Goal: Task Accomplishment & Management: Complete application form

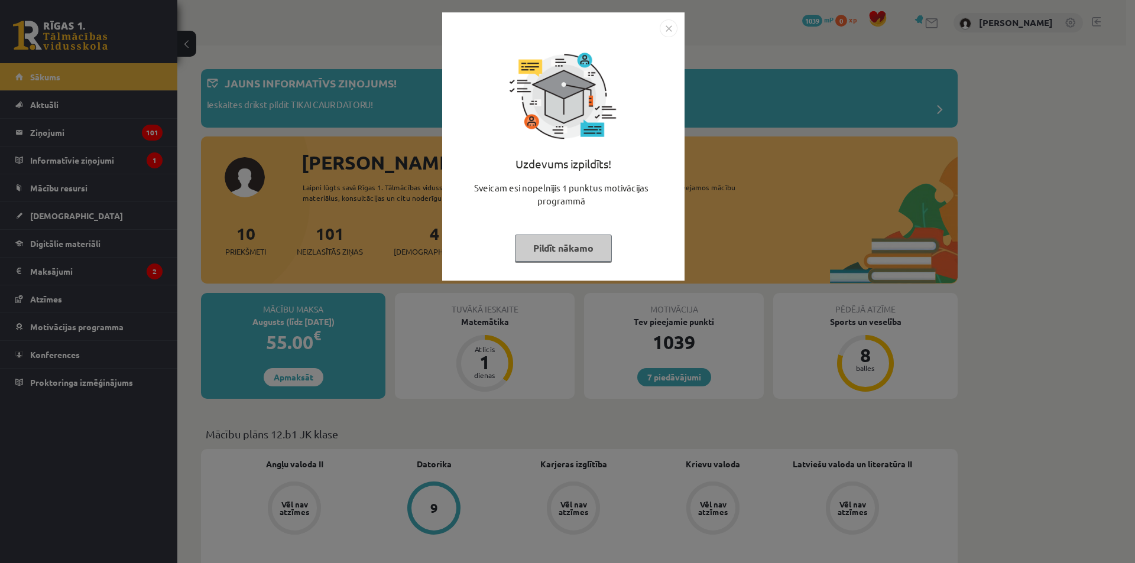
click at [664, 37] on div "Uzdevums izpildīts! Sveicam esi nopelnījis 1 punktus motivācijas programmā Pild…" at bounding box center [563, 155] width 228 height 236
click at [669, 39] on div "Uzdevums izpildīts! Sveicam esi nopelnījis 1 punktus motivācijas programmā Pild…" at bounding box center [563, 155] width 228 height 236
click at [670, 34] on img "Close" at bounding box center [669, 29] width 18 height 18
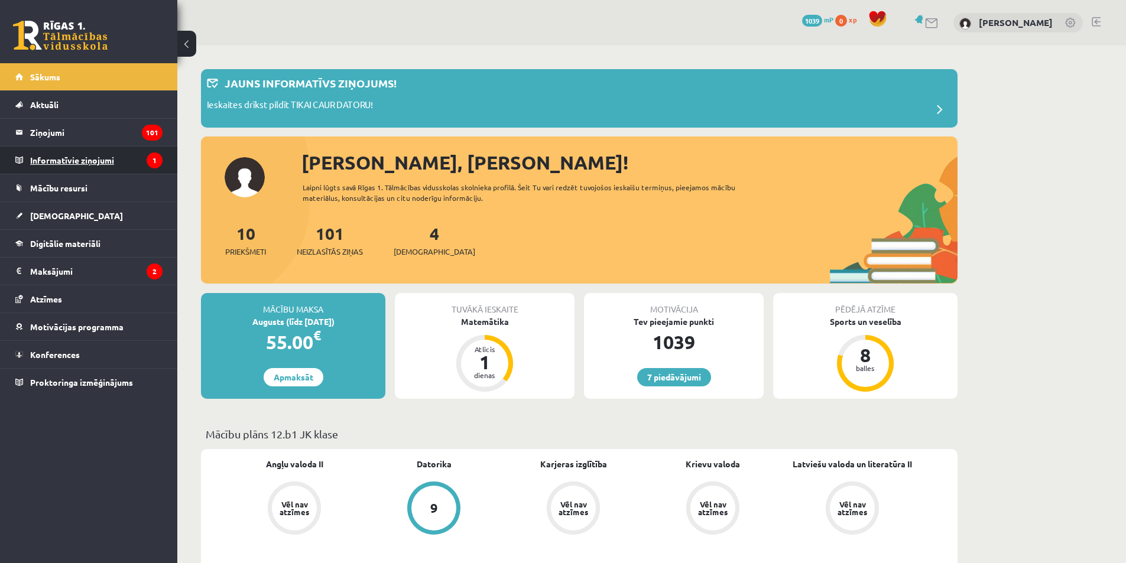
click at [114, 163] on legend "Informatīvie ziņojumi 1" at bounding box center [96, 160] width 132 height 27
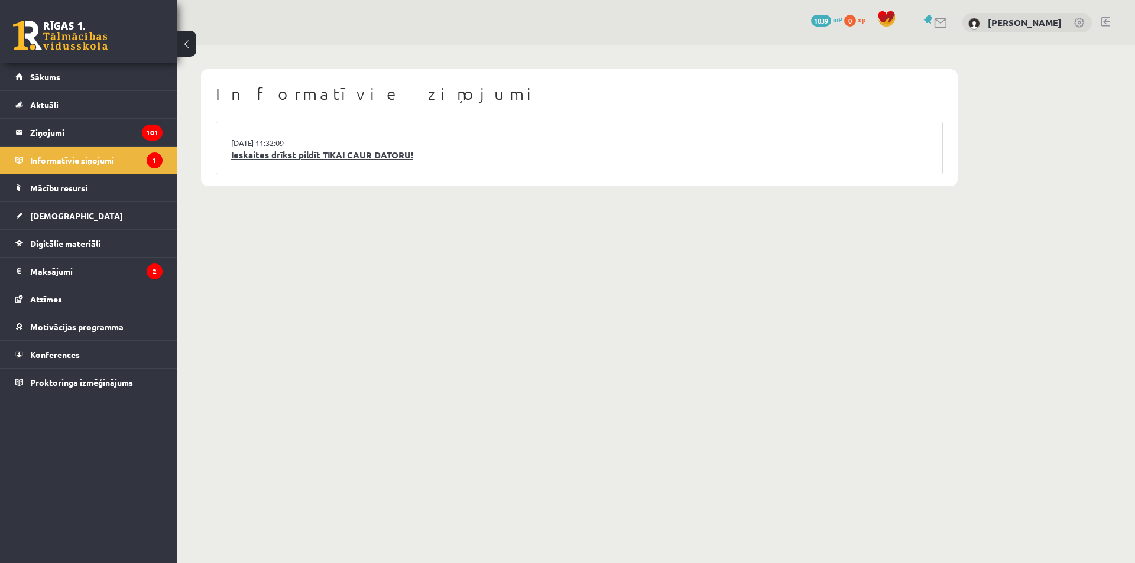
click at [239, 154] on link "Ieskaites drīkst pildīt TIKAI CAUR DATORU!" at bounding box center [579, 155] width 696 height 14
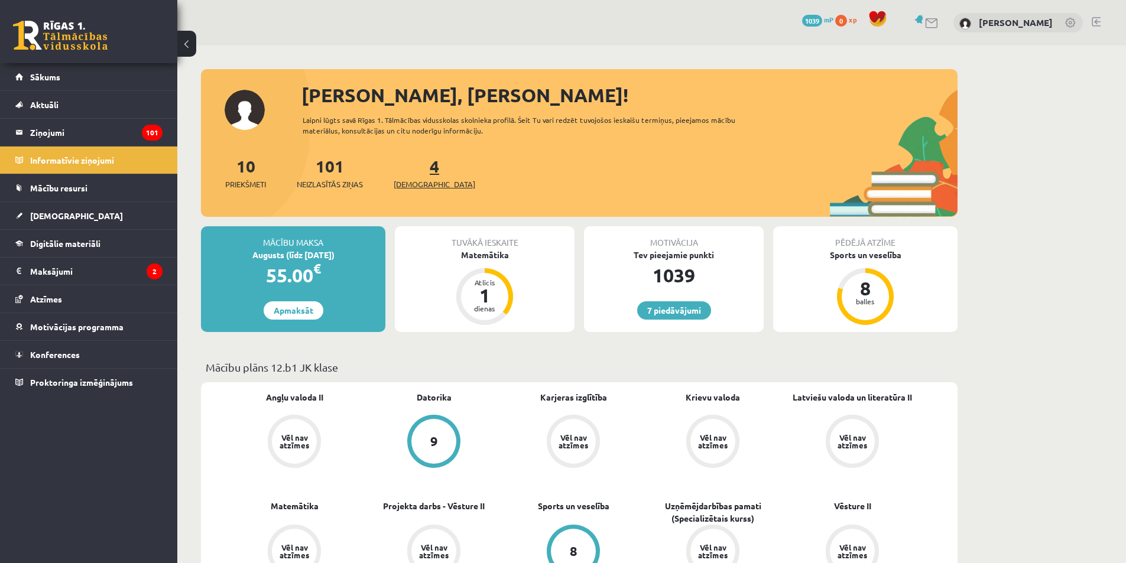
click at [418, 181] on span "[DEMOGRAPHIC_DATA]" at bounding box center [435, 185] width 82 height 12
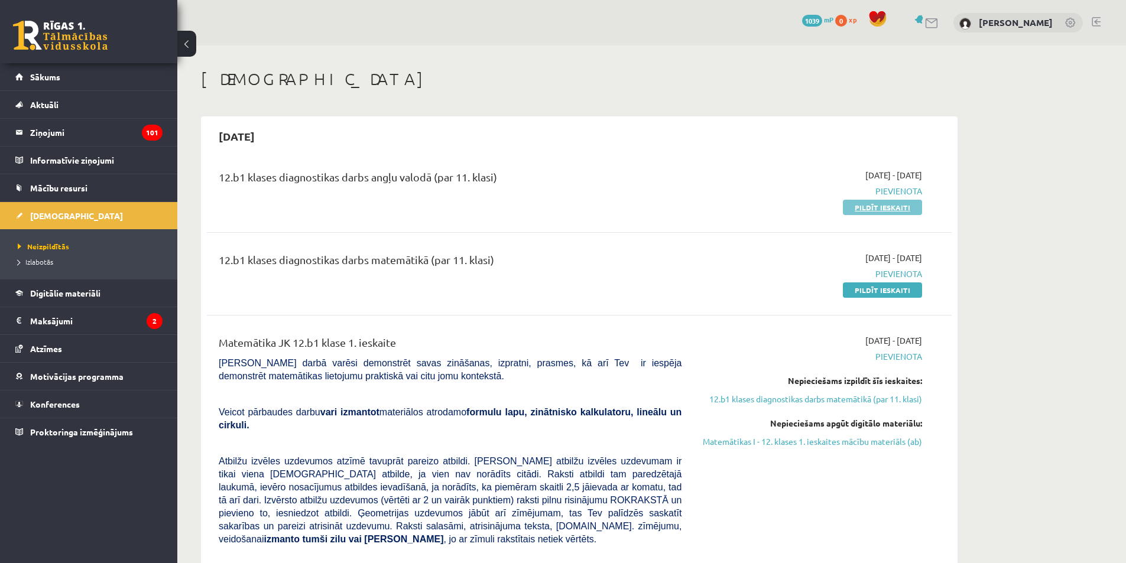
click at [864, 204] on link "Pildīt ieskaiti" at bounding box center [882, 207] width 79 height 15
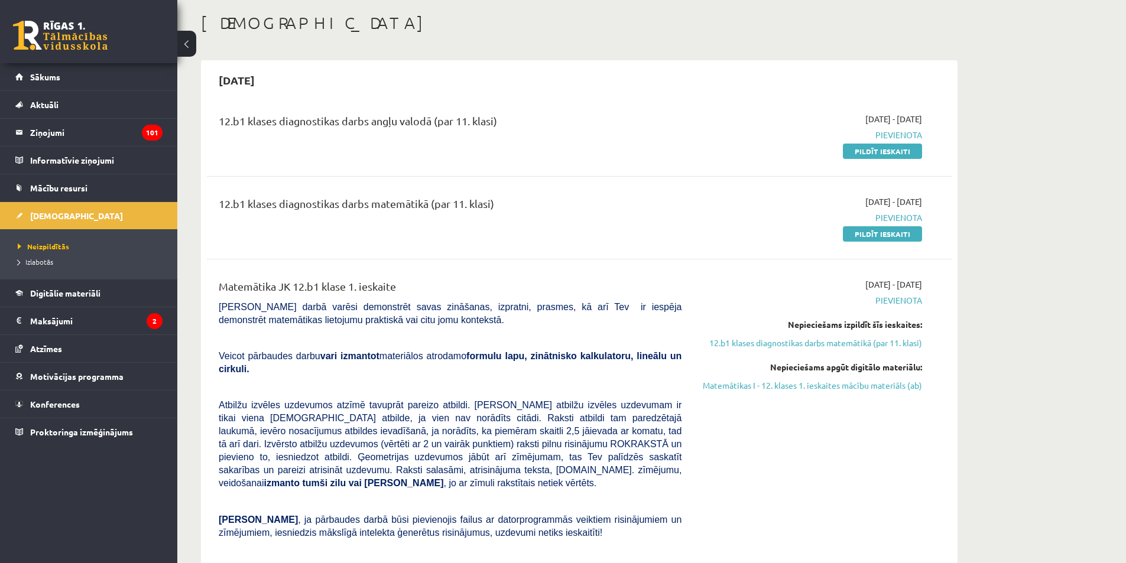
scroll to position [59, 0]
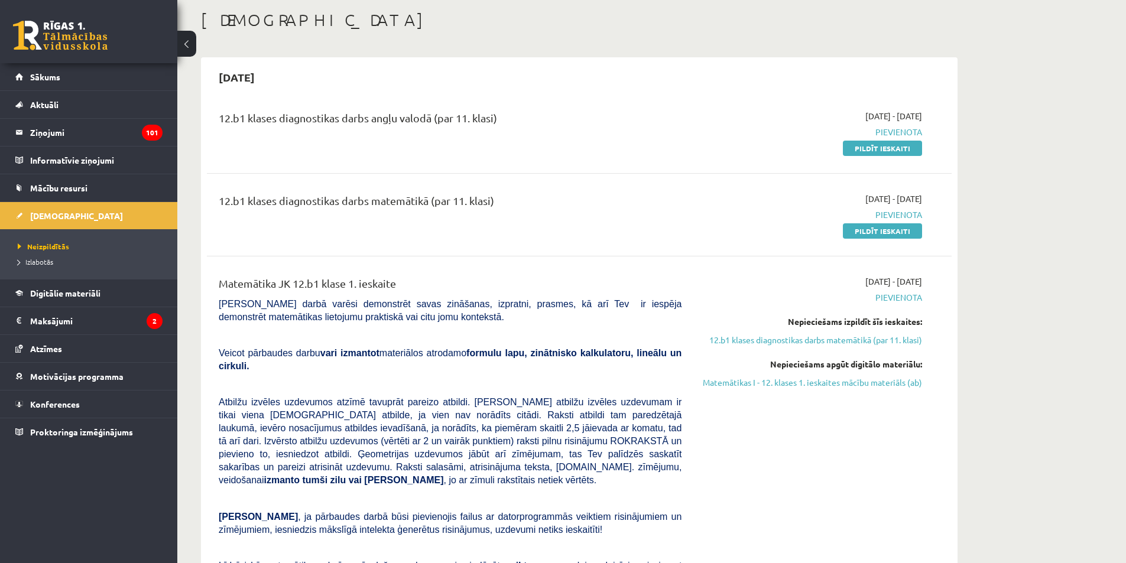
click at [678, 187] on div "12.b1 klases diagnostikas darbs matemātikā (par 11. klasi) 2025-09-01 - 2025-09…" at bounding box center [579, 215] width 745 height 68
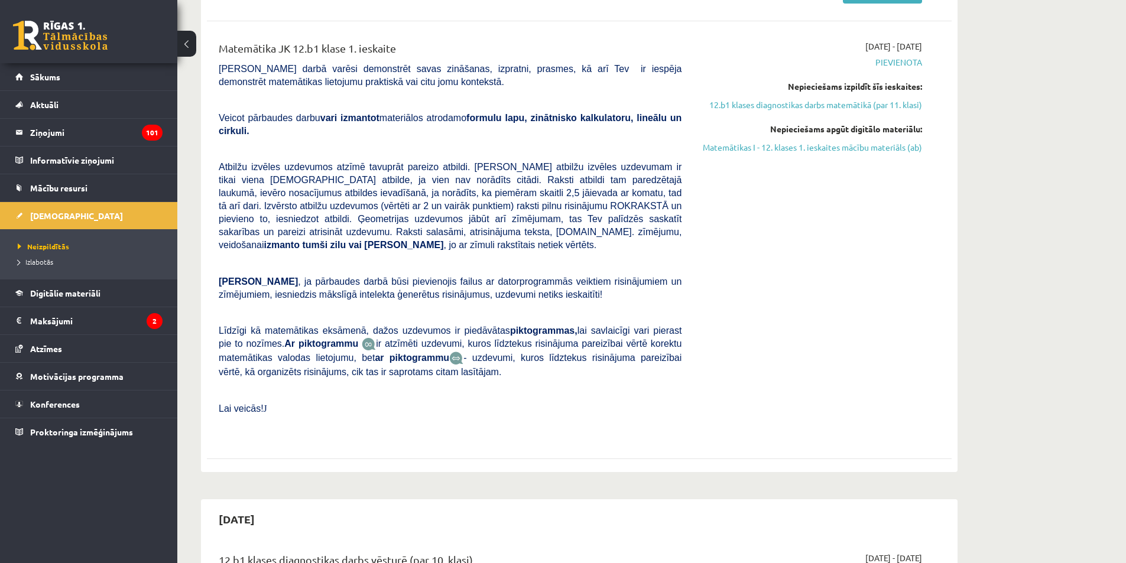
scroll to position [296, 0]
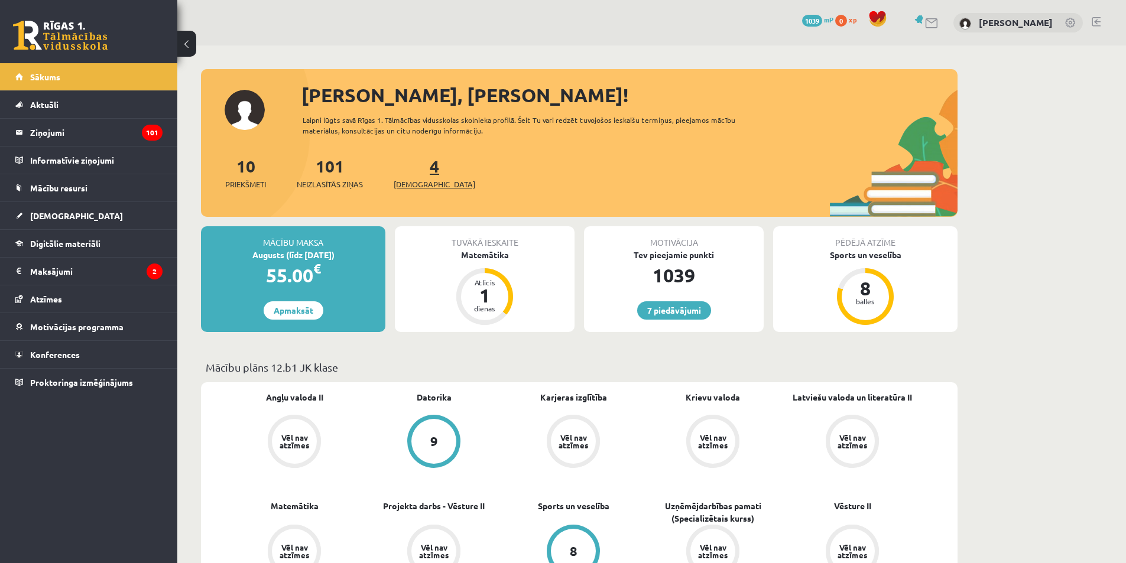
click at [426, 179] on span "[DEMOGRAPHIC_DATA]" at bounding box center [435, 185] width 82 height 12
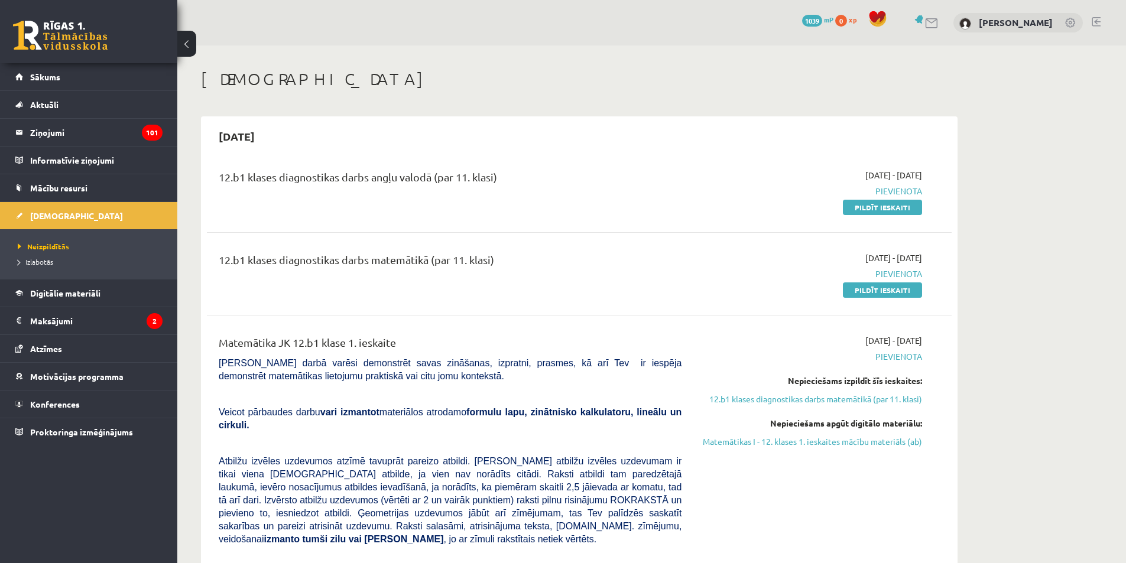
drag, startPoint x: 508, startPoint y: 202, endPoint x: 488, endPoint y: 85, distance: 118.8
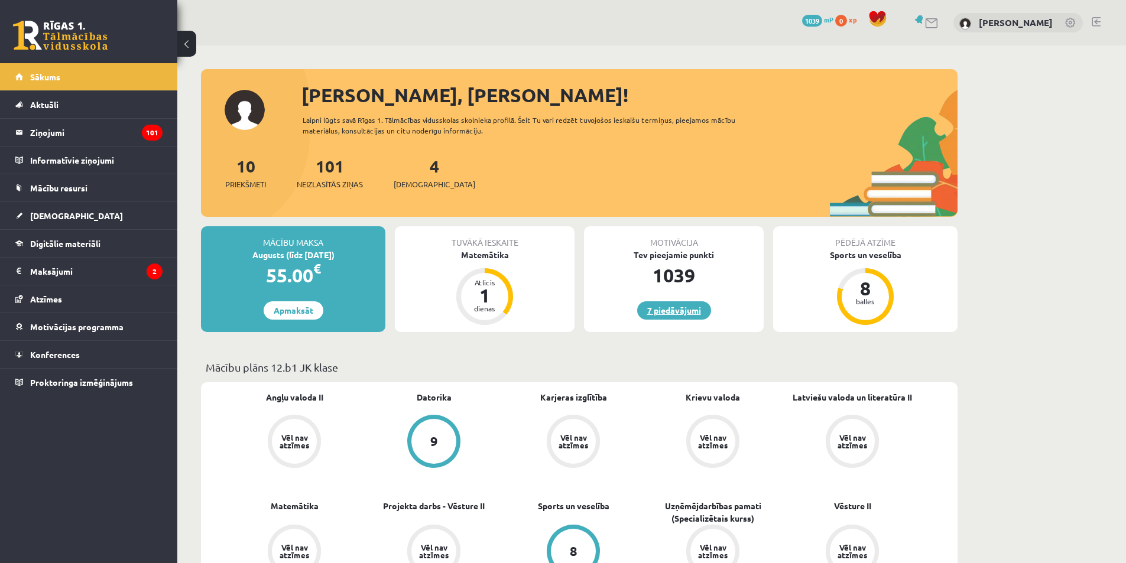
click at [662, 317] on link "7 piedāvājumi" at bounding box center [674, 311] width 74 height 18
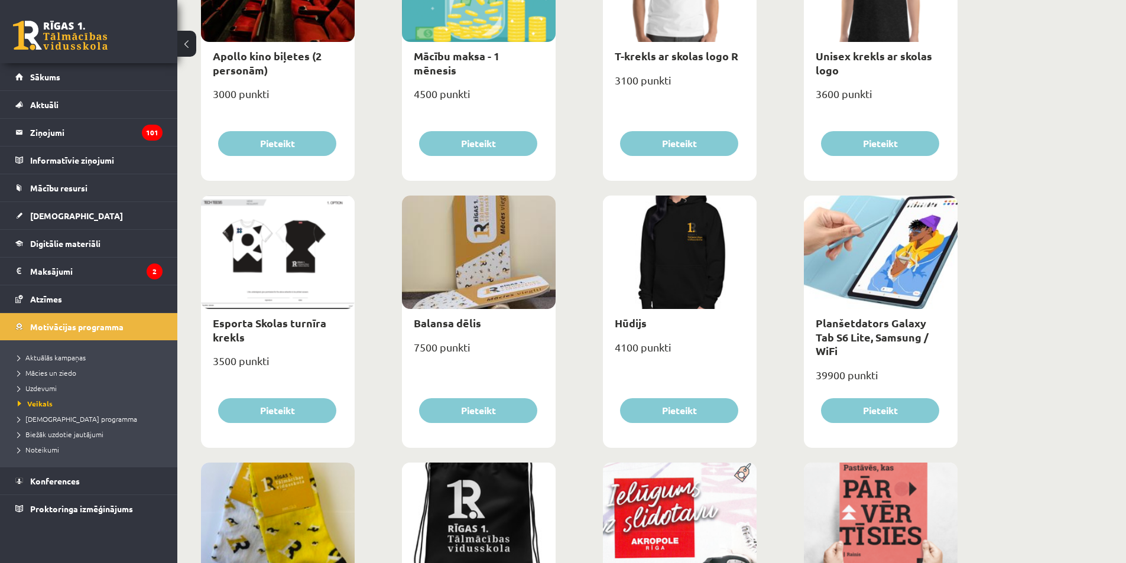
scroll to position [591, 0]
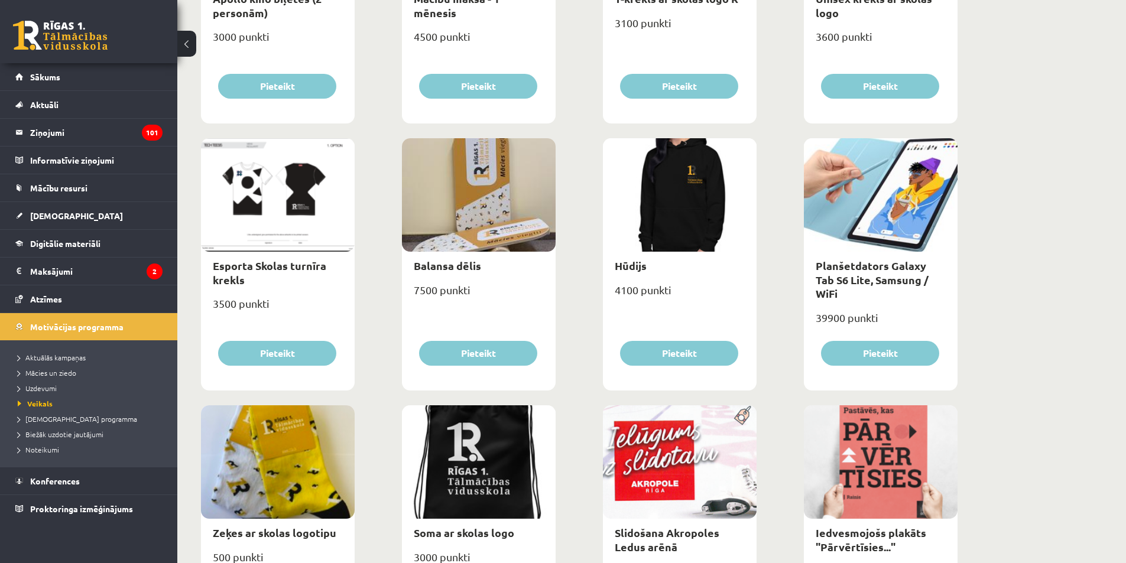
click at [576, 302] on div "Lietussargs 4000 punkti Pieteikt Cepure ar skolas logo 3100 punkti Pieteikt Krū…" at bounding box center [579, 402] width 763 height 1603
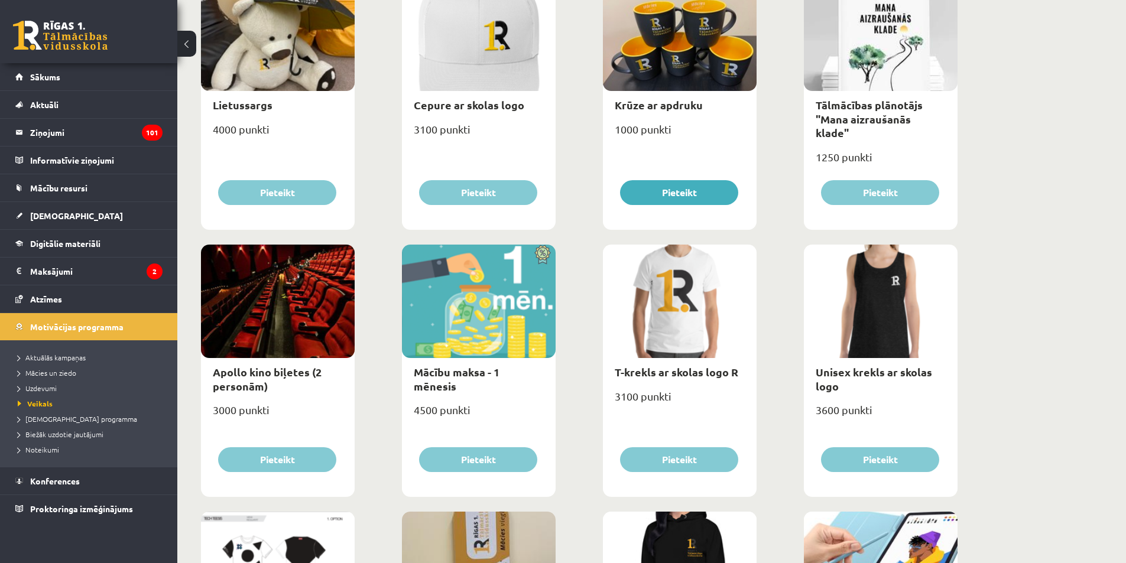
scroll to position [70, 0]
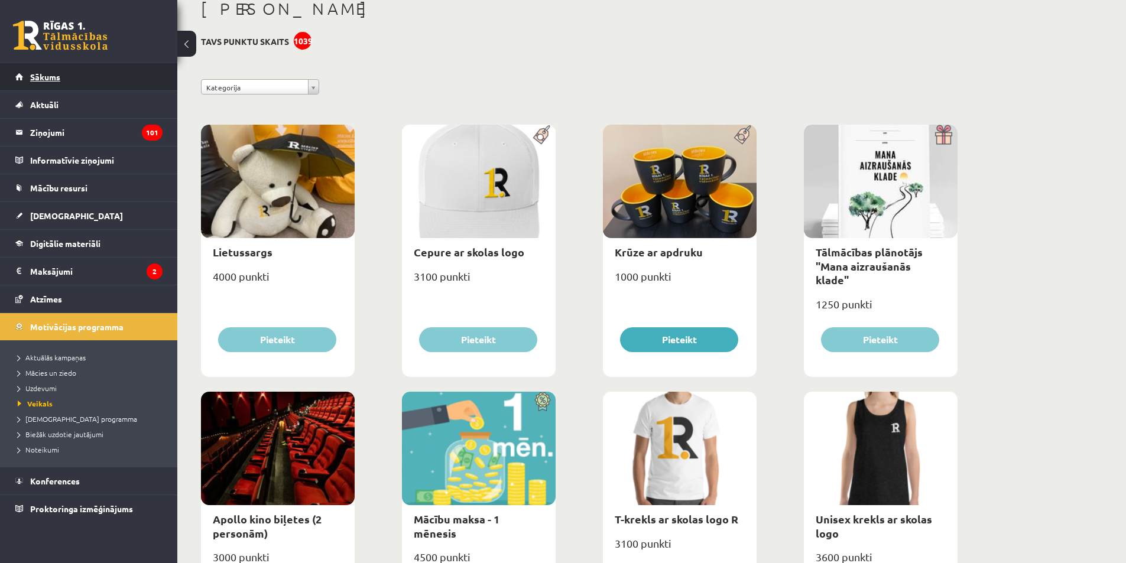
click at [72, 74] on link "Sākums" at bounding box center [88, 76] width 147 height 27
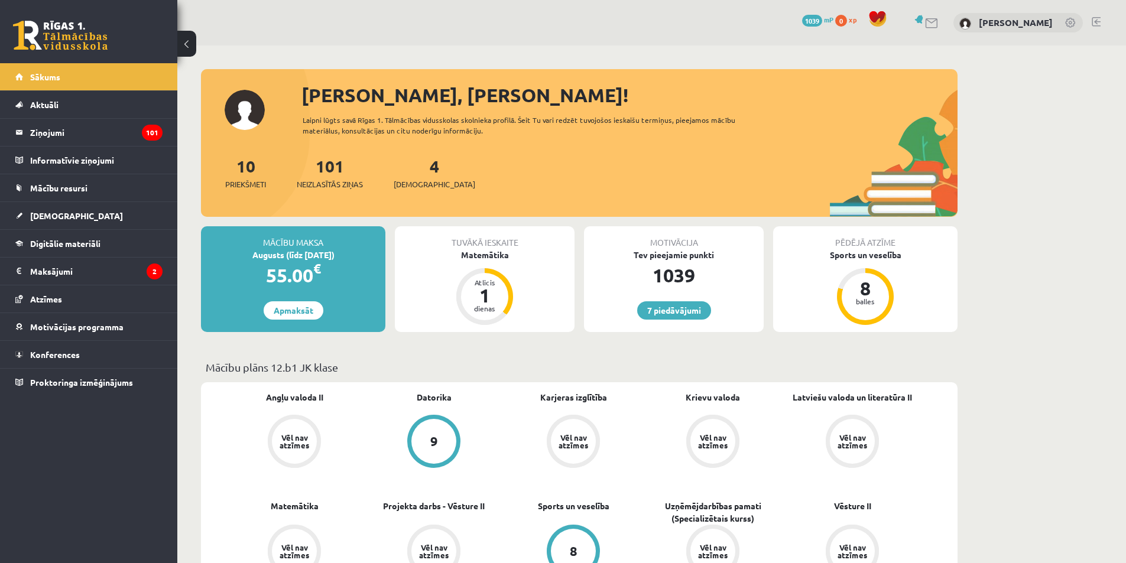
click at [411, 191] on div "10 Priekšmeti 101 Neizlasītās ziņas 4 [DEMOGRAPHIC_DATA]" at bounding box center [579, 185] width 757 height 63
click at [416, 181] on span "[DEMOGRAPHIC_DATA]" at bounding box center [435, 185] width 82 height 12
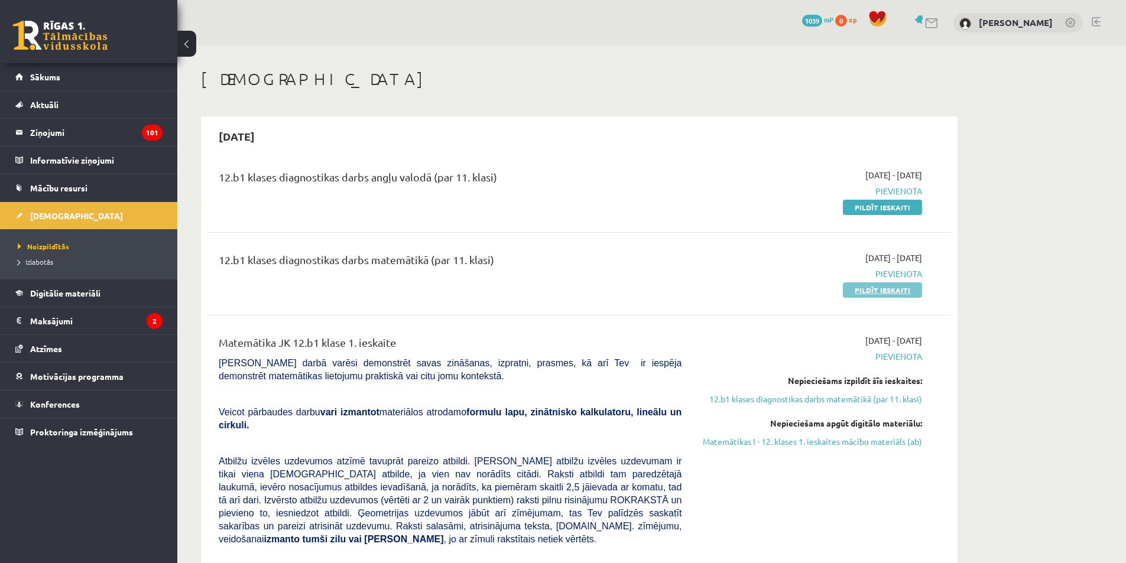
click at [859, 288] on link "Pildīt ieskaiti" at bounding box center [882, 290] width 79 height 15
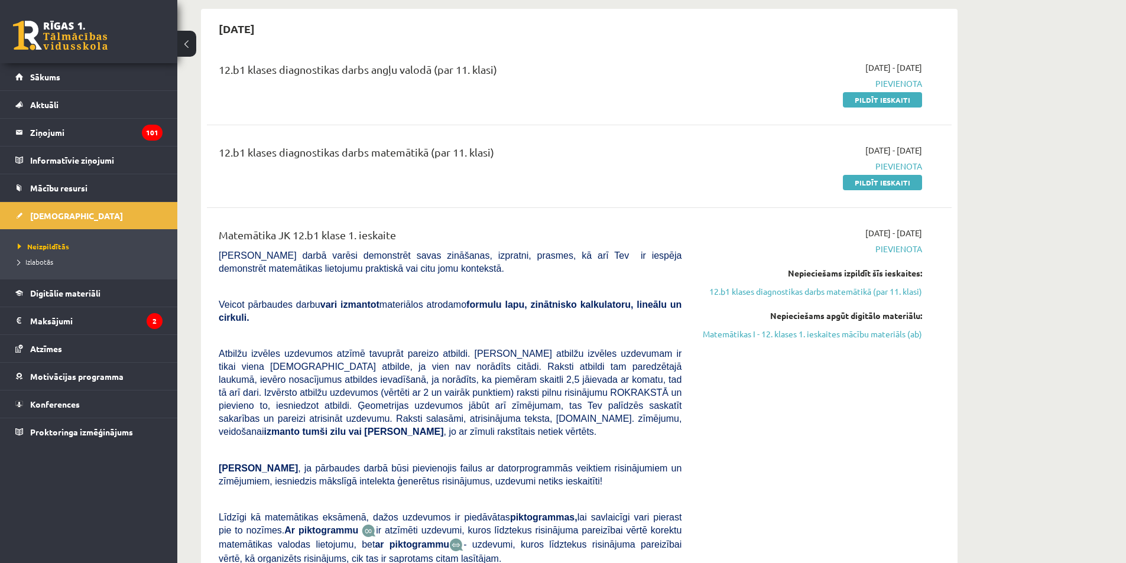
scroll to position [118, 0]
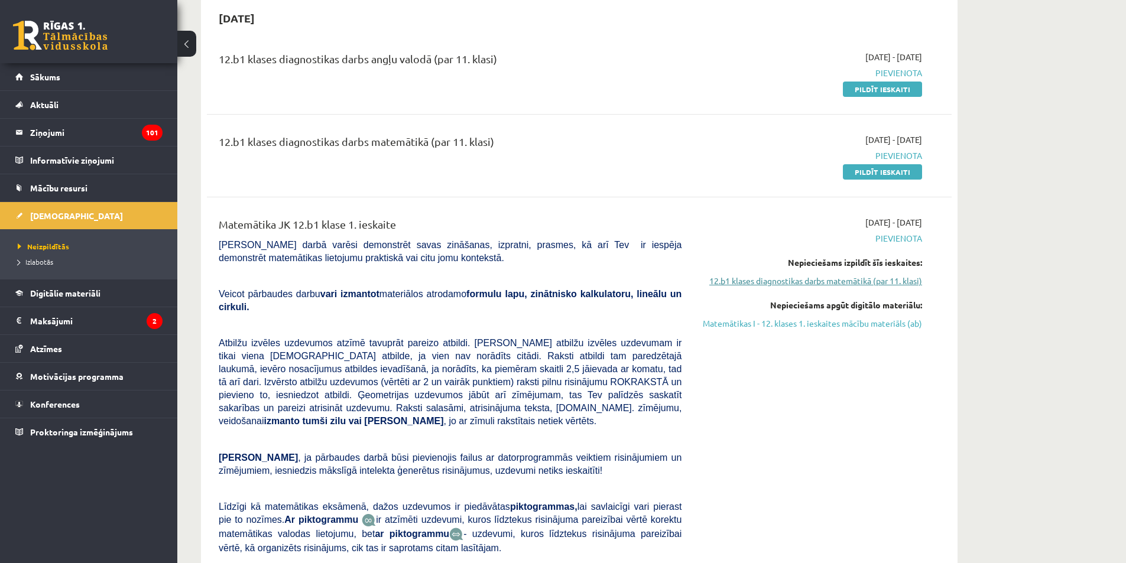
click at [808, 280] on link "12.b1 klases diagnostikas darbs matemātikā (par 11. klasi)" at bounding box center [810, 281] width 223 height 12
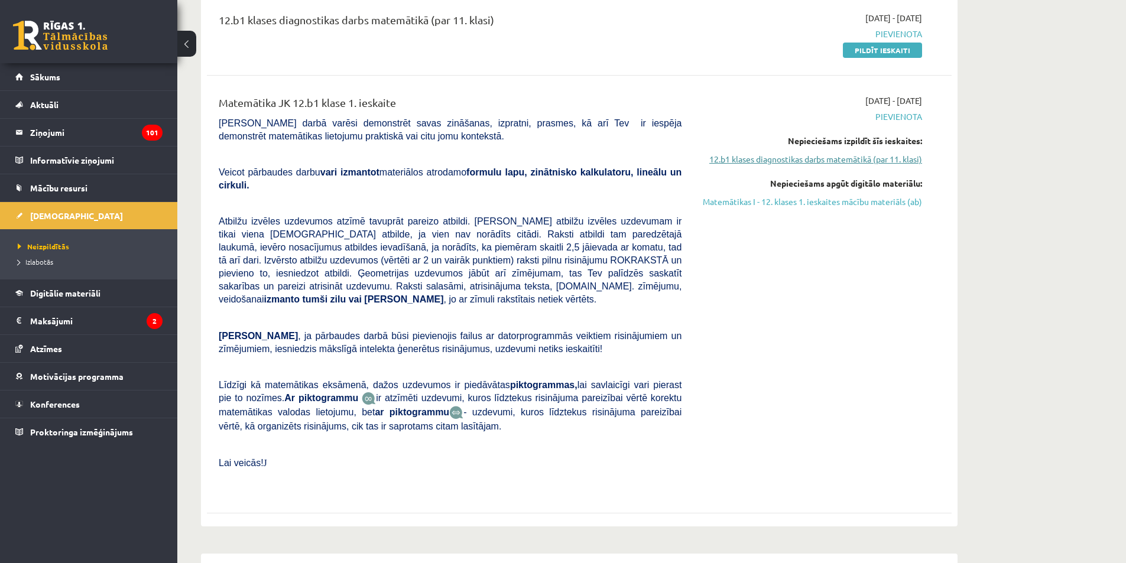
click at [793, 159] on link "12.b1 klases diagnostikas darbs matemātikā (par 11. klasi)" at bounding box center [810, 159] width 223 height 12
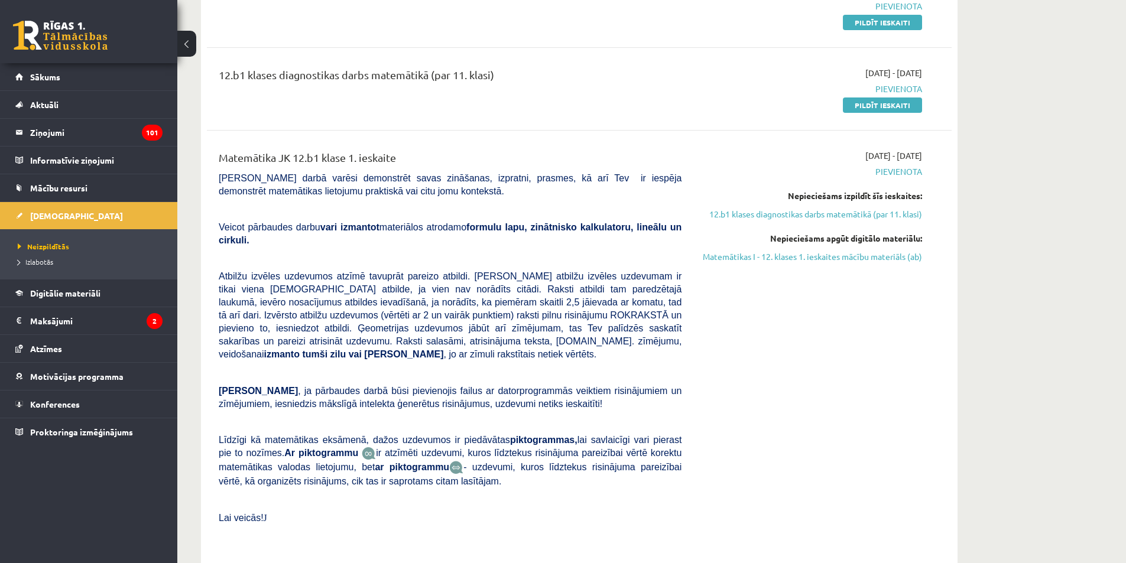
scroll to position [181, 0]
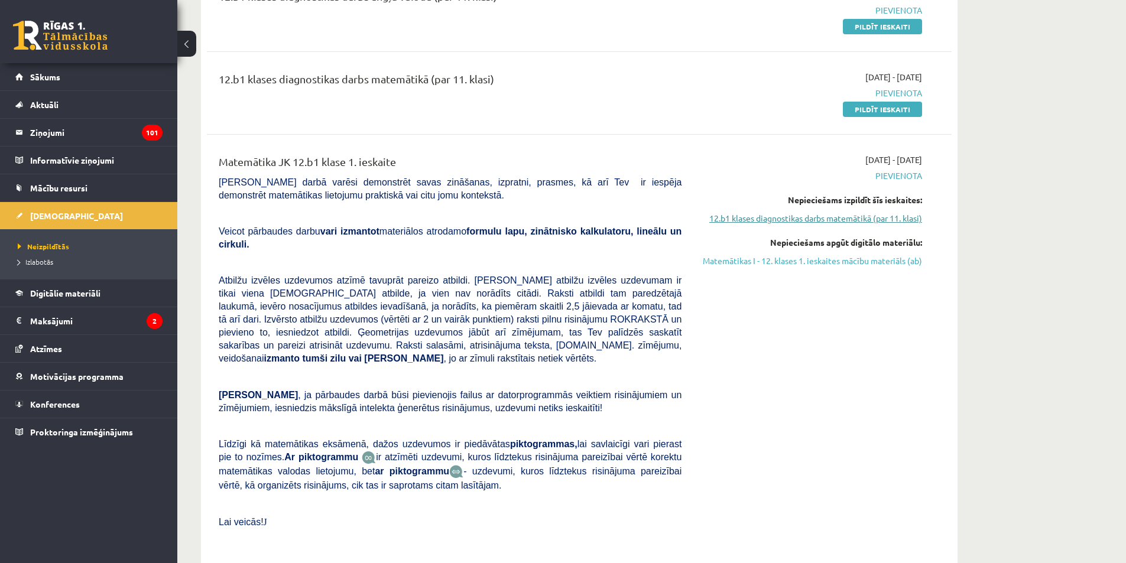
click at [790, 220] on link "12.b1 klases diagnostikas darbs matemātikā (par 11. klasi)" at bounding box center [810, 218] width 223 height 12
click at [792, 218] on link "12.b1 klases diagnostikas darbs matemātikā (par 11. klasi)" at bounding box center [810, 218] width 223 height 12
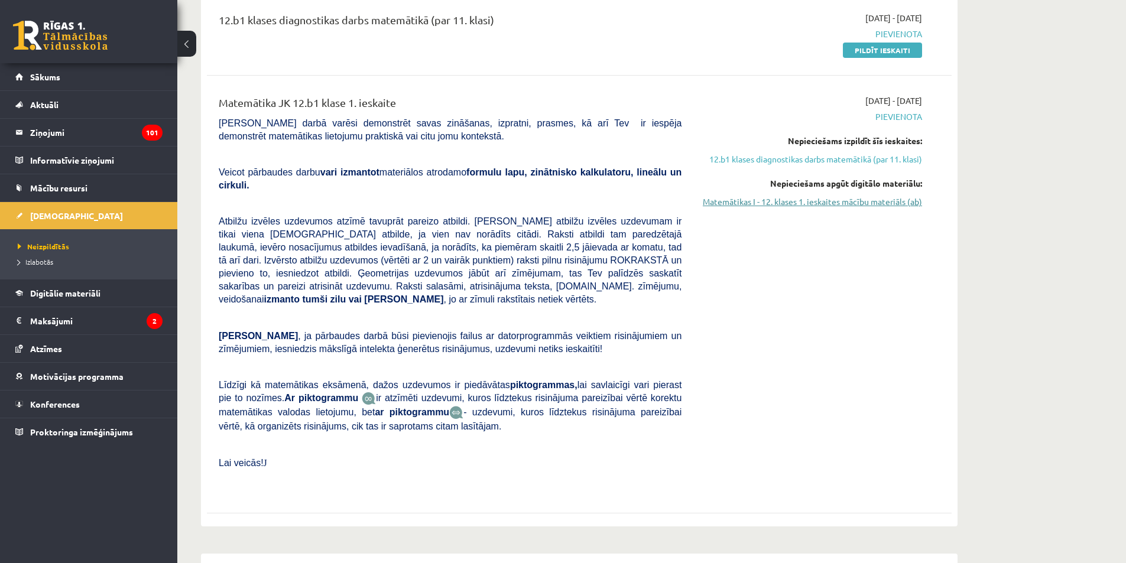
click at [800, 206] on link "Matemātikas I - 12. klases 1. ieskaites mācību materiāls (ab)" at bounding box center [810, 202] width 223 height 12
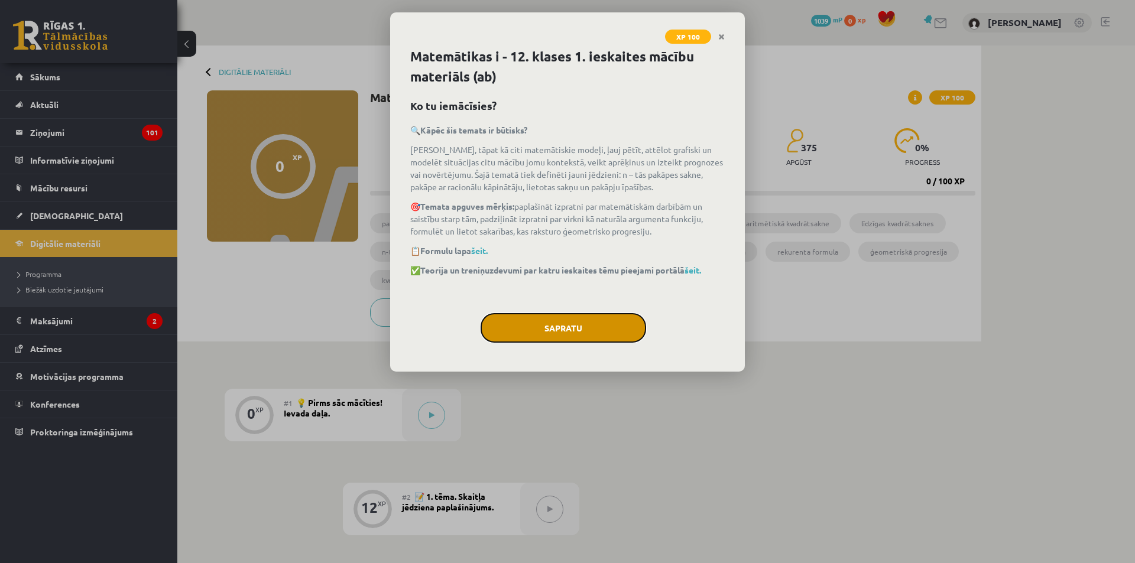
click at [589, 335] on button "Sapratu" at bounding box center [564, 328] width 166 height 30
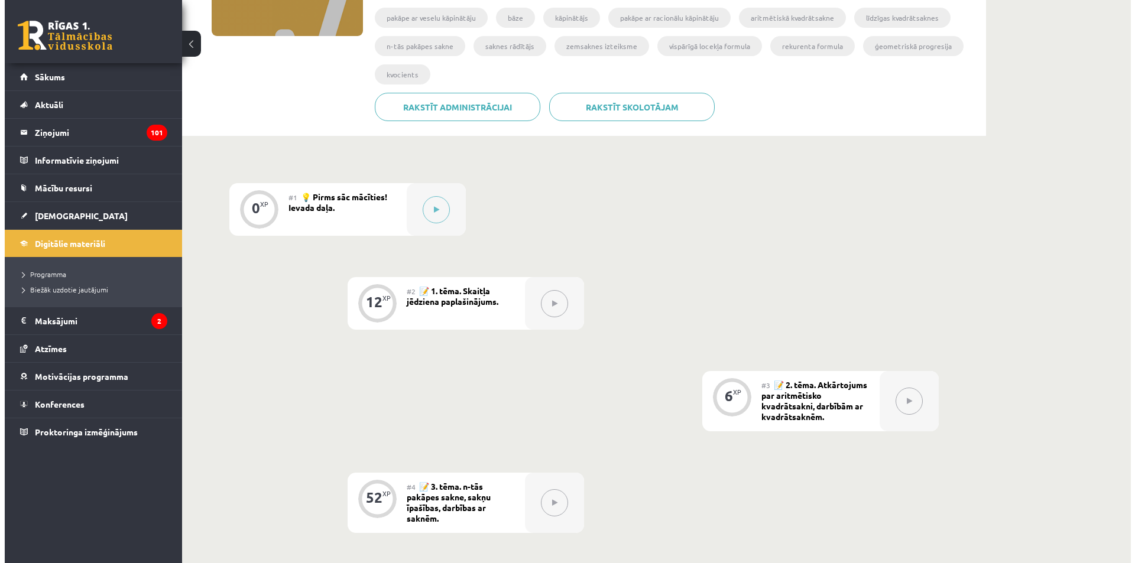
scroll to position [177, 0]
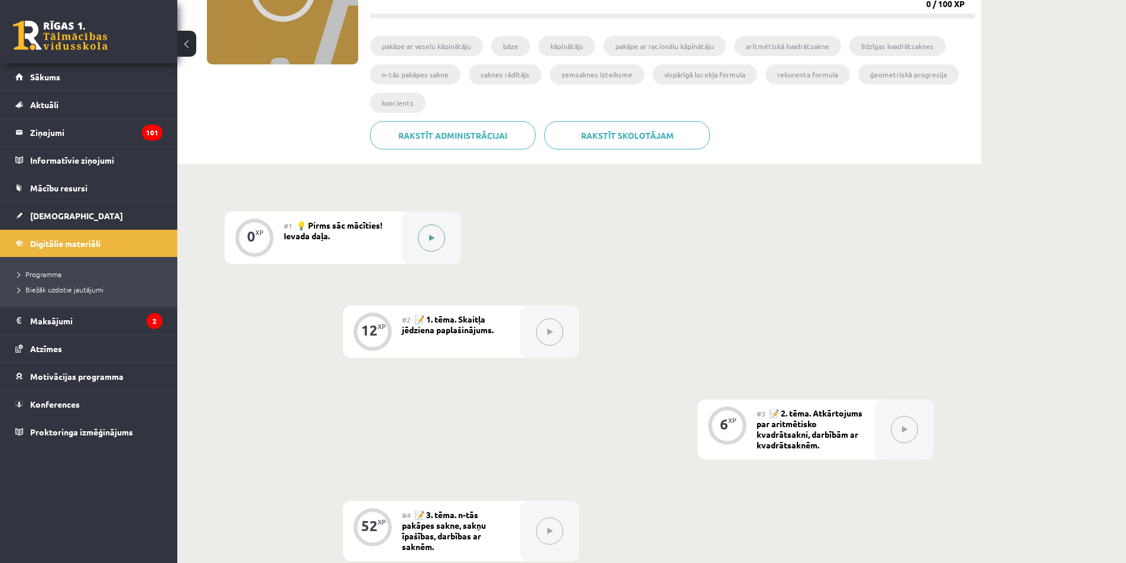
click at [413, 235] on div at bounding box center [431, 238] width 59 height 53
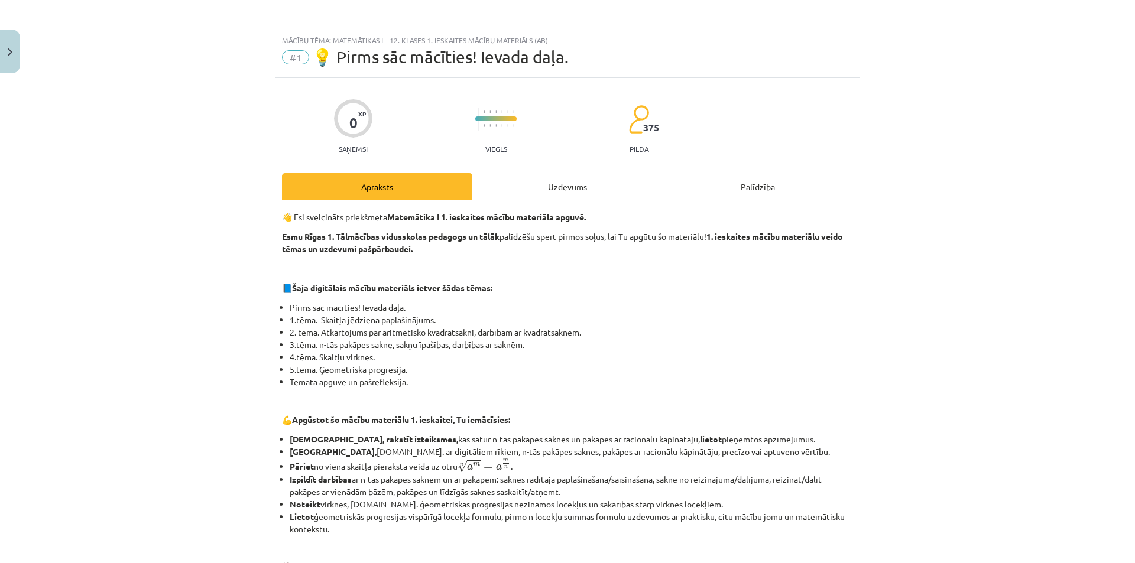
scroll to position [0, 0]
click at [526, 190] on div "Uzdevums" at bounding box center [567, 187] width 190 height 27
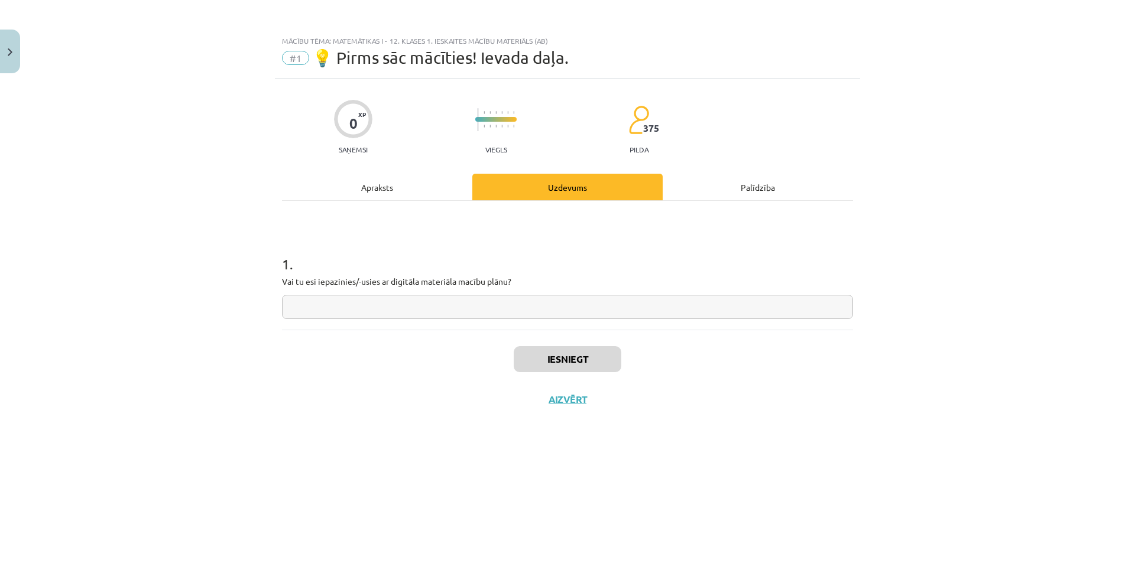
click at [472, 298] on input "text" at bounding box center [567, 307] width 571 height 24
type input "****"
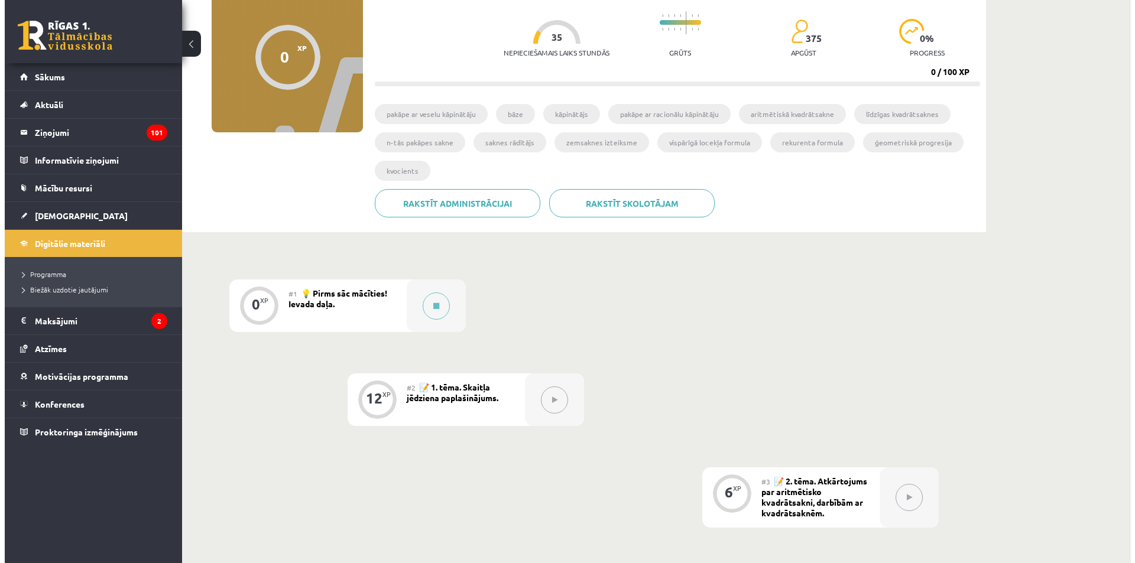
scroll to position [118, 0]
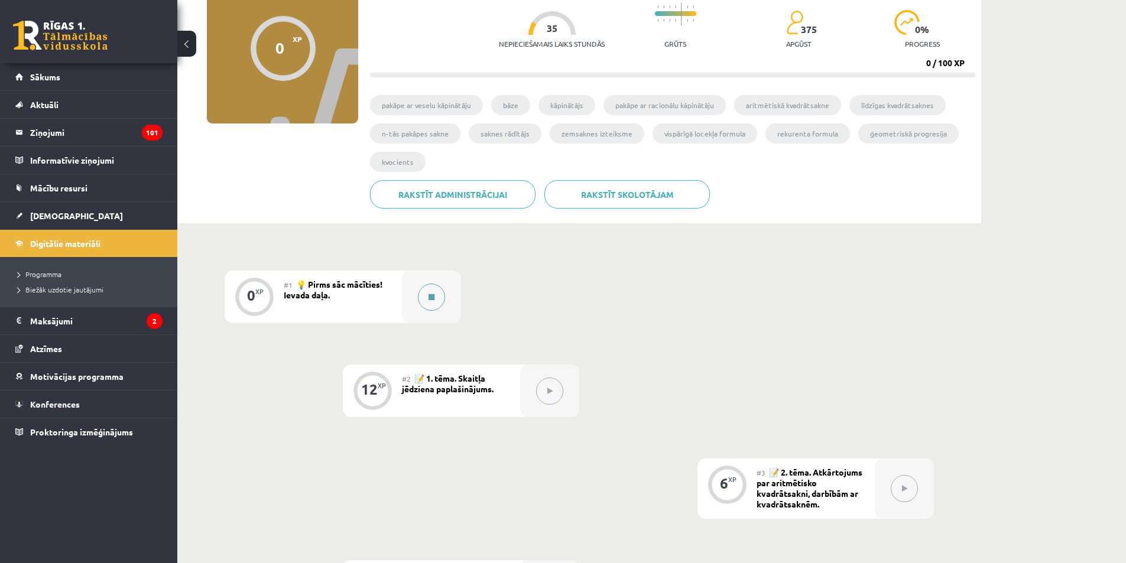
click at [433, 296] on icon at bounding box center [432, 297] width 6 height 7
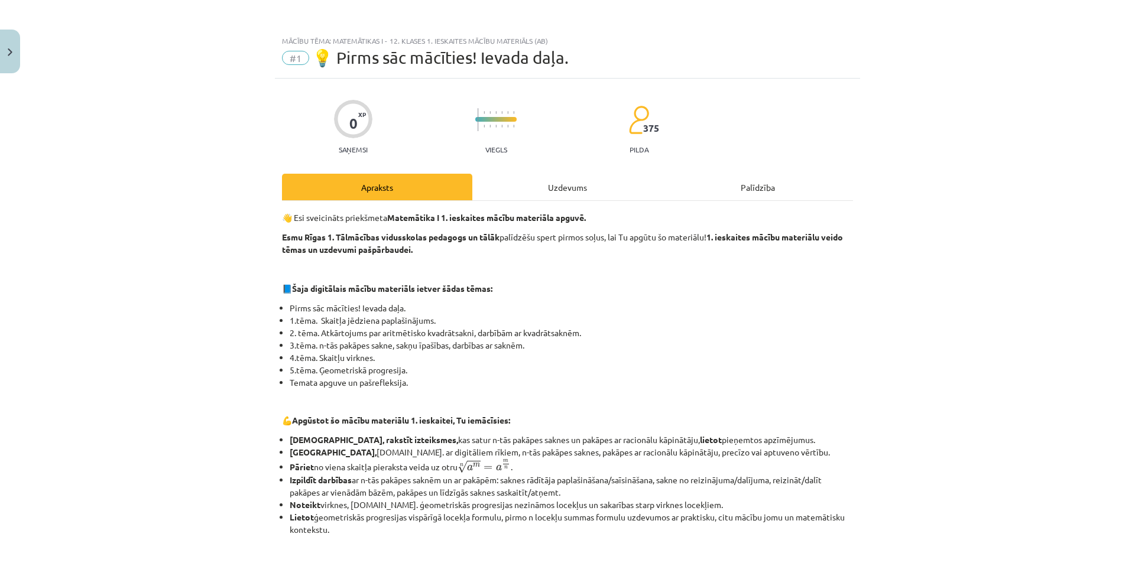
click at [531, 191] on div "Uzdevums" at bounding box center [567, 187] width 190 height 27
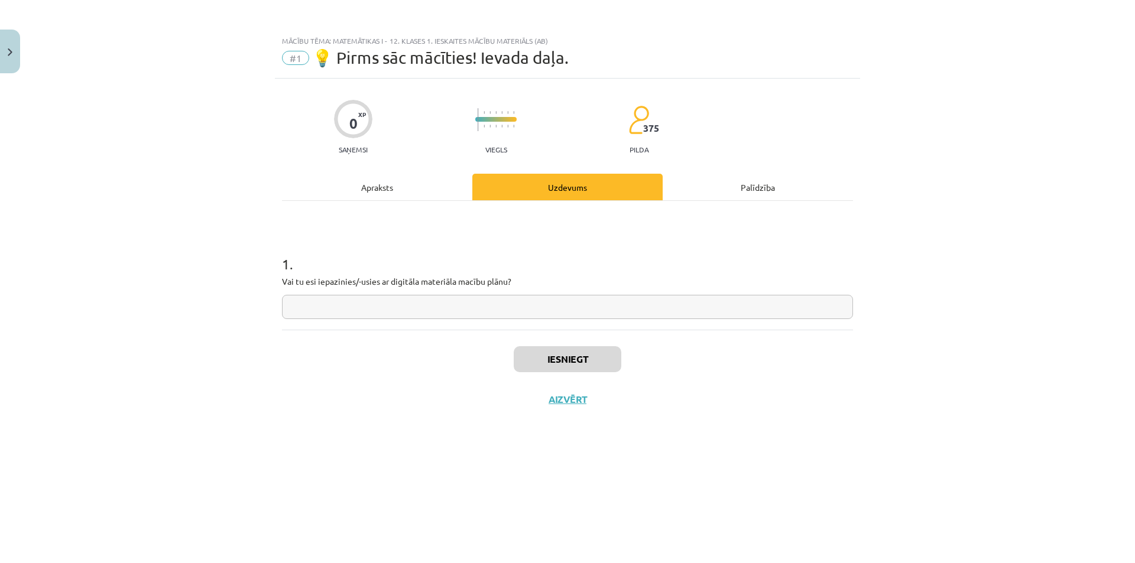
click at [488, 310] on input "text" at bounding box center [567, 307] width 571 height 24
type input "****"
click at [536, 354] on button "Iesniegt" at bounding box center [568, 359] width 108 height 26
click at [521, 393] on div "Iesniegts Nākamā nodarbība Aizvērt" at bounding box center [567, 390] width 571 height 121
click at [525, 397] on button "Nākamā nodarbība" at bounding box center [568, 407] width 116 height 27
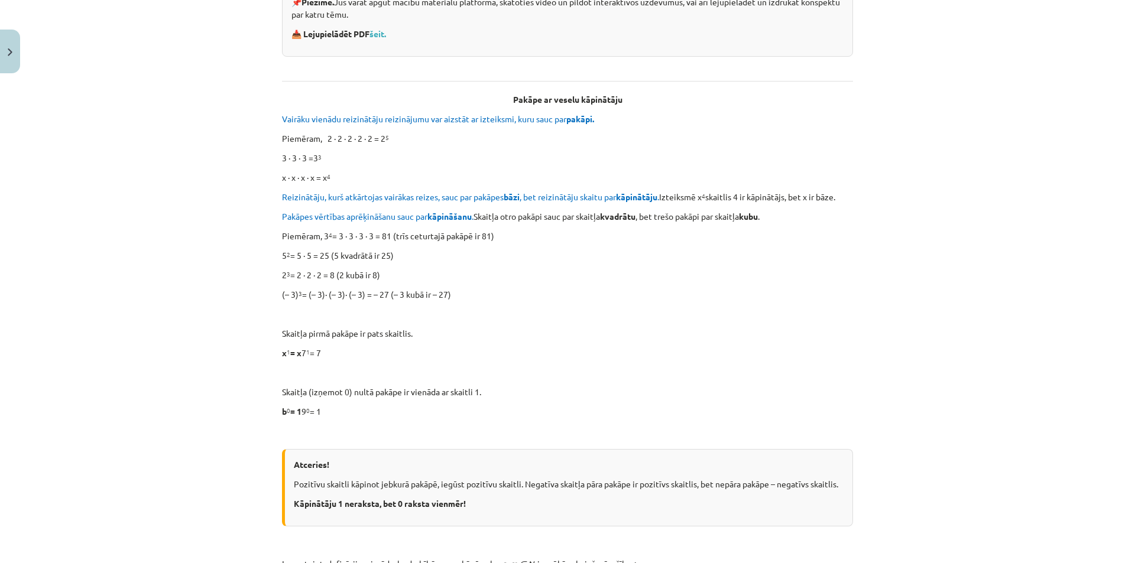
scroll to position [296, 0]
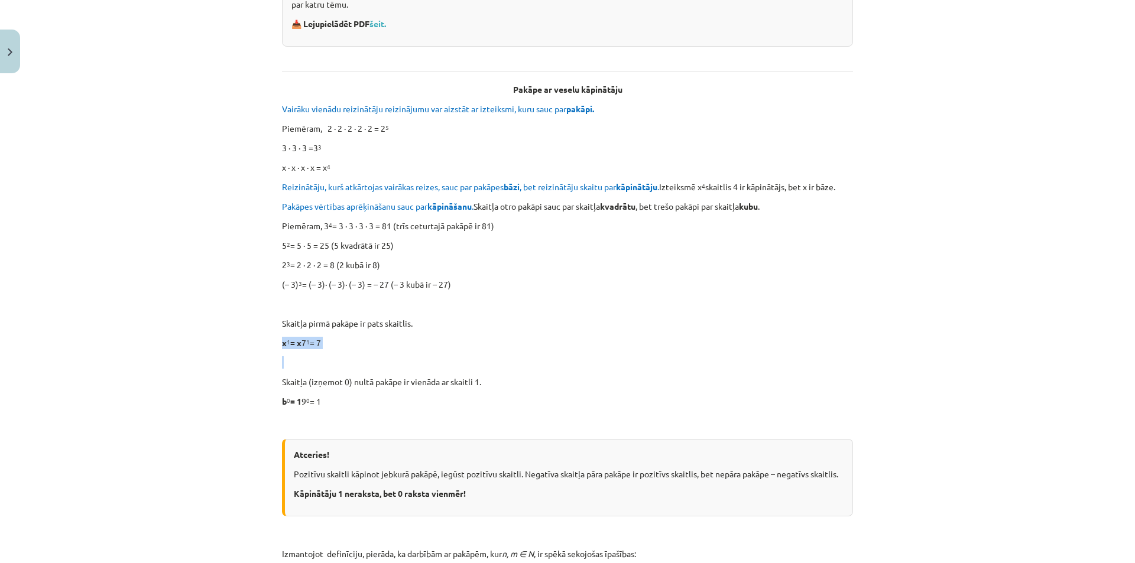
drag, startPoint x: 326, startPoint y: 352, endPoint x: 270, endPoint y: 339, distance: 58.2
click at [270, 339] on div "Mācību tēma: Matemātikas i - 12. klases 1. ieskaites mācību materiāls (ab) #2 📝…" at bounding box center [567, 281] width 1135 height 563
click at [286, 353] on div "Skaitļa jēdziena paplašinājums 📌 Piezīme. Jūs varat apgūt mācību materiālu plat…" at bounding box center [567, 558] width 571 height 1285
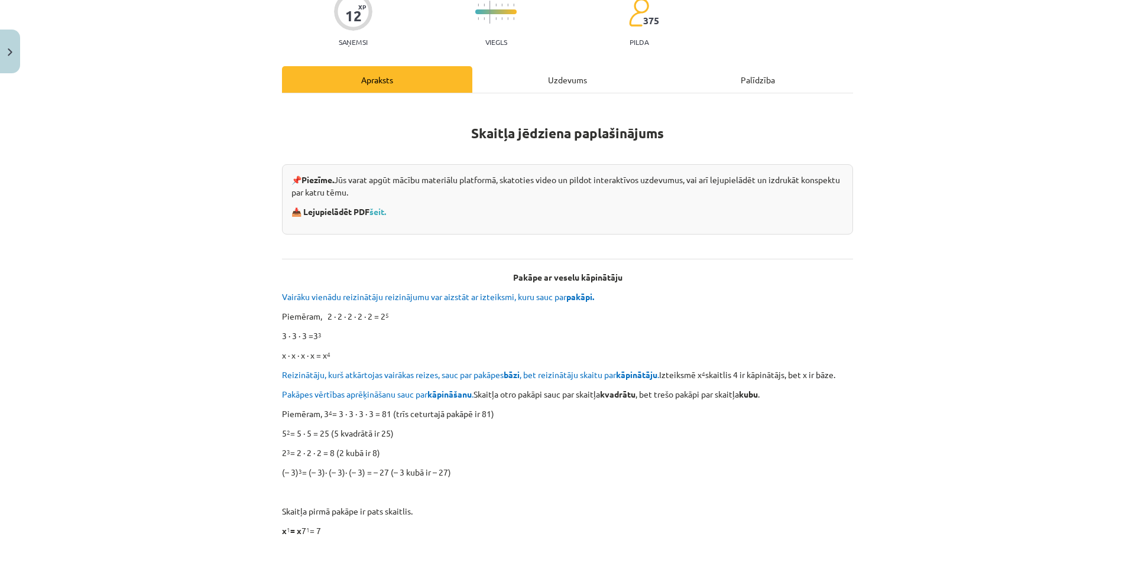
scroll to position [118, 0]
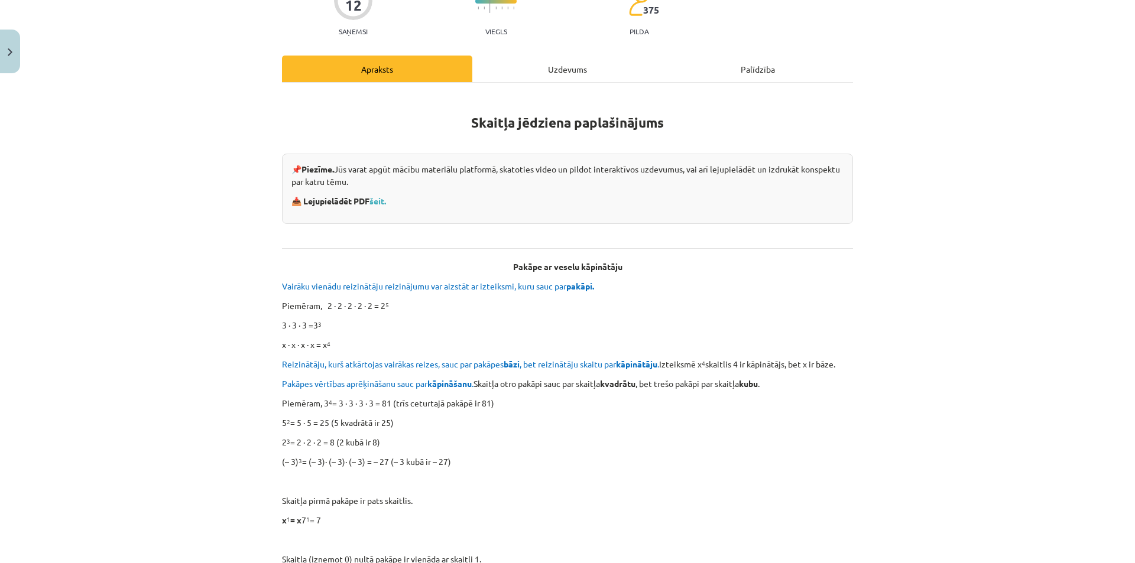
click at [122, 289] on div "Mācību tēma: Matemātikas i - 12. klases 1. ieskaites mācību materiāls (ab) #2 📝…" at bounding box center [567, 281] width 1135 height 563
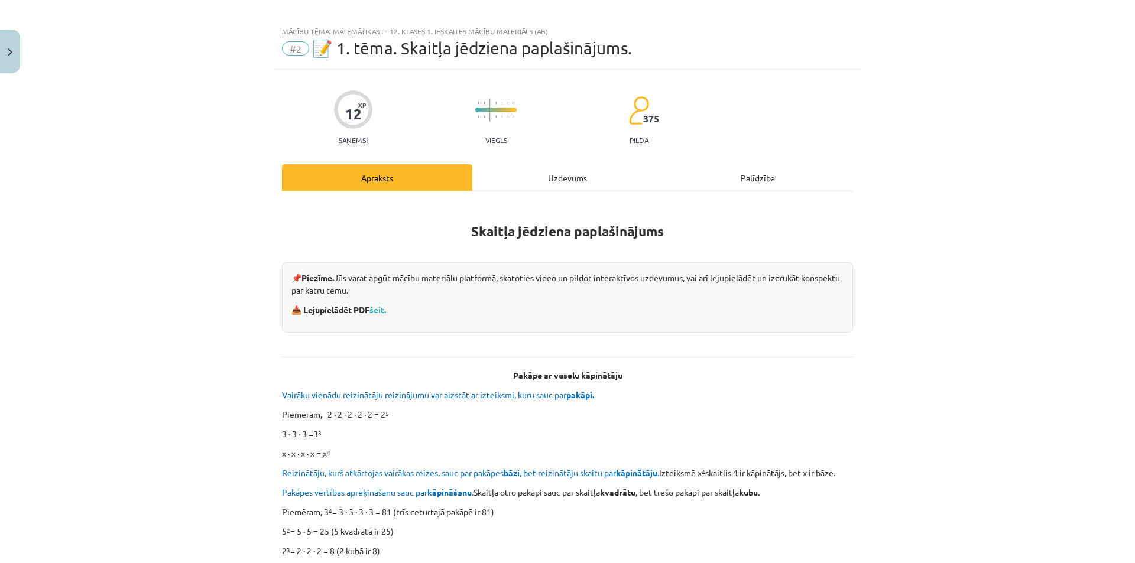
scroll to position [0, 0]
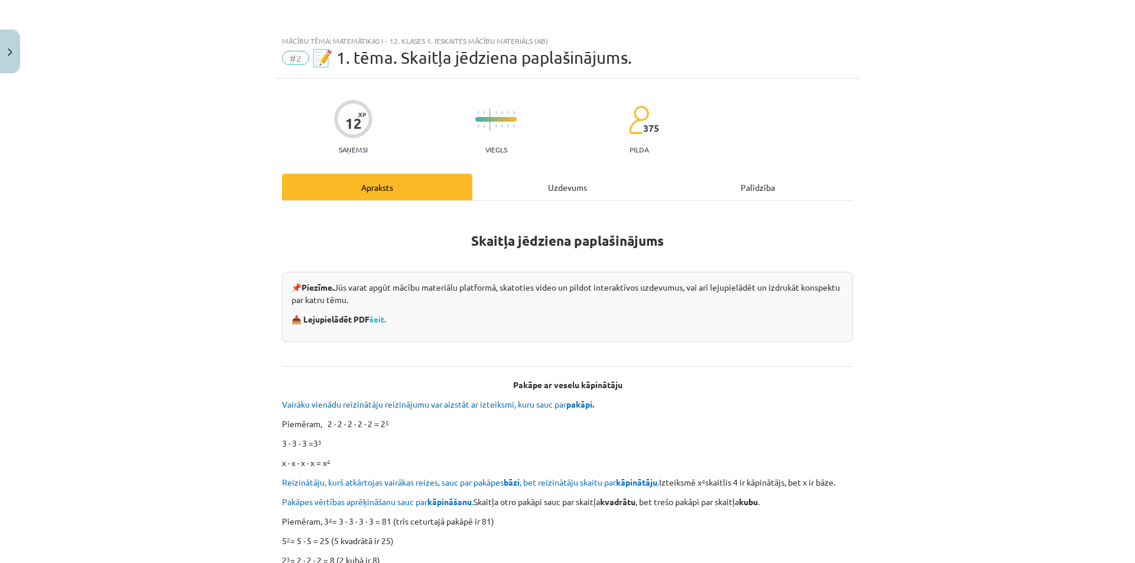
click at [177, 277] on div "Mācību tēma: Matemātikas i - 12. klases 1. ieskaites mācību materiāls (ab) #2 📝…" at bounding box center [567, 281] width 1135 height 563
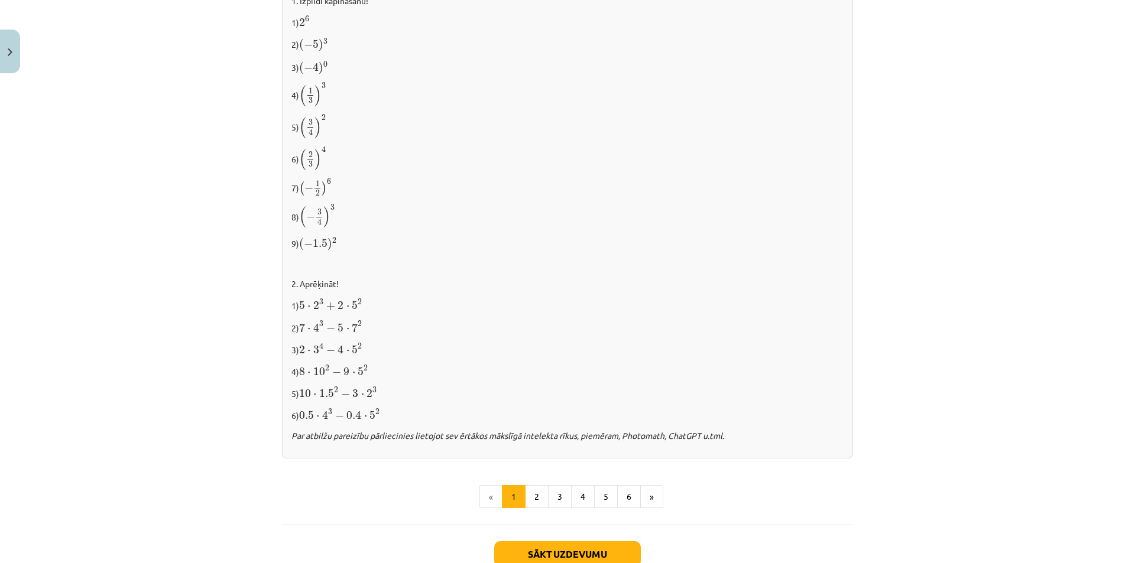
scroll to position [761, 0]
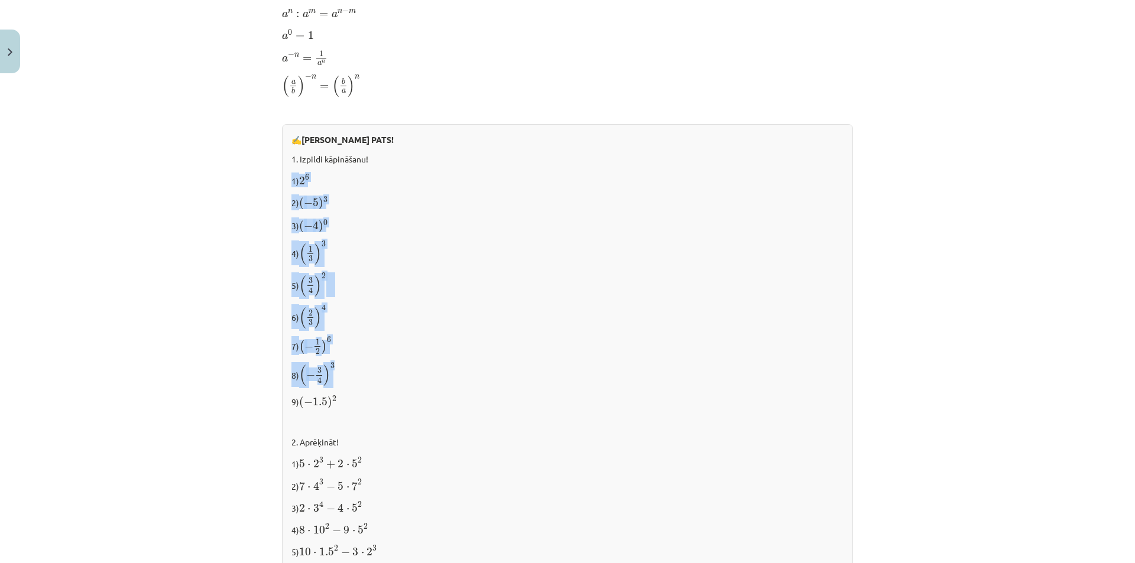
drag, startPoint x: 302, startPoint y: 301, endPoint x: 363, endPoint y: 380, distance: 99.8
click at [363, 380] on div "✍️ [PERSON_NAME] PATS! 1. Izpildi kāpināšanu! 1) 2 6 2 6 2) ( − 5 ) 3 ( − 5 ) 3…" at bounding box center [567, 370] width 571 height 493
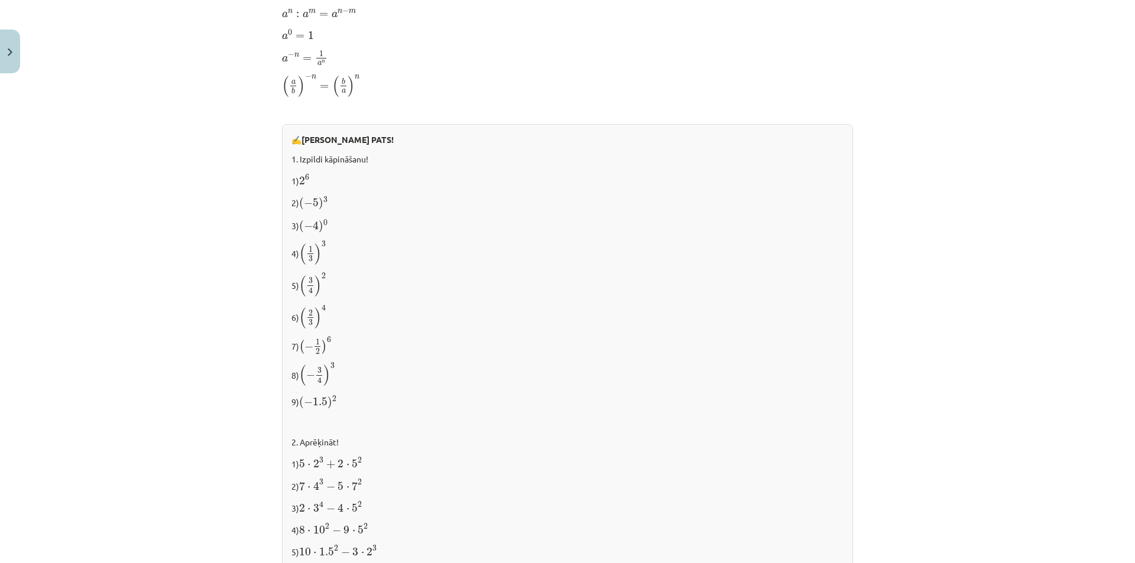
click at [362, 381] on p "8) ( − 3 4 ) 3 ( − 3 4 ) 3" at bounding box center [567, 374] width 552 height 25
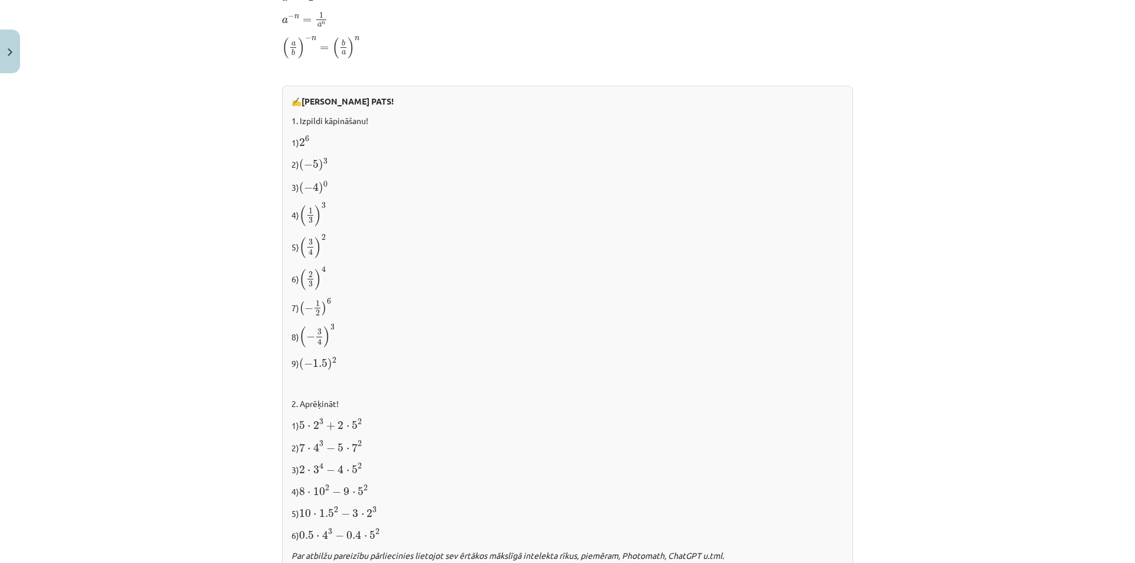
scroll to position [998, 0]
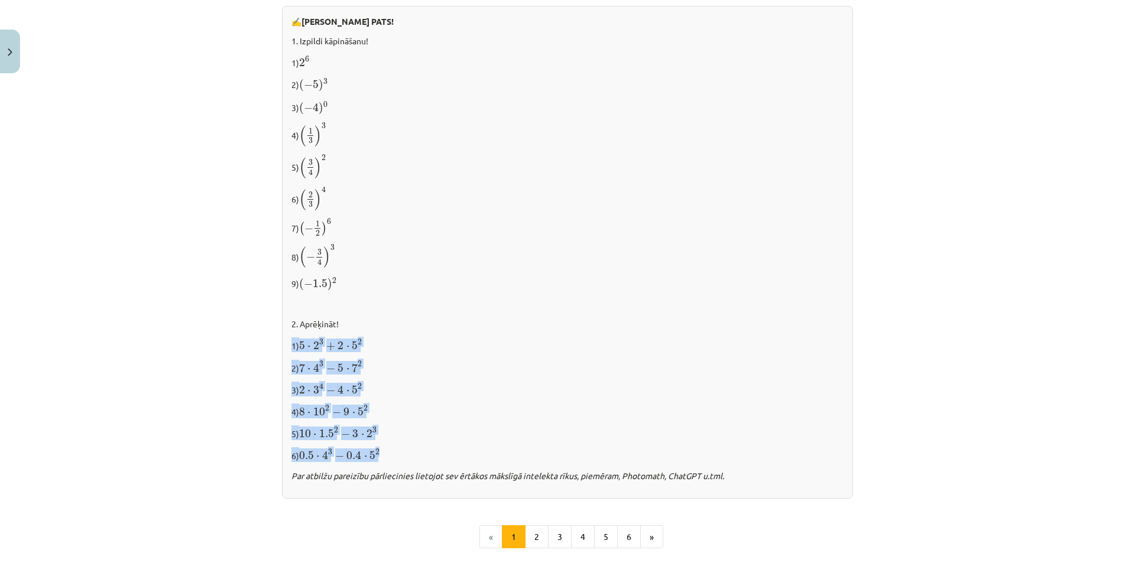
drag, startPoint x: 306, startPoint y: 342, endPoint x: 413, endPoint y: 443, distance: 146.8
click at [413, 440] on div "✍️ [PERSON_NAME] PATS! 1. Izpildi kāpināšanu! 1) 2 6 2 6 2) ( − 5 ) 3 ( − 5 ) 3…" at bounding box center [567, 252] width 571 height 493
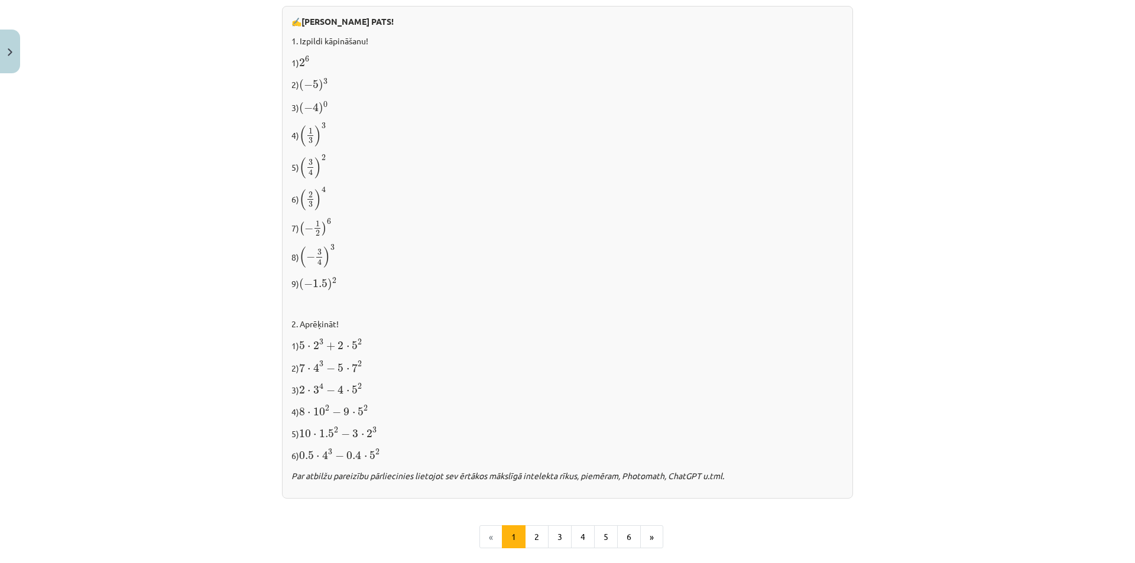
click at [413, 443] on div "✍️ [PERSON_NAME] PATS! 1. Izpildi kāpināšanu! 1) 2 6 2 6 2) ( − 5 ) 3 ( − 5 ) 3…" at bounding box center [567, 252] width 571 height 493
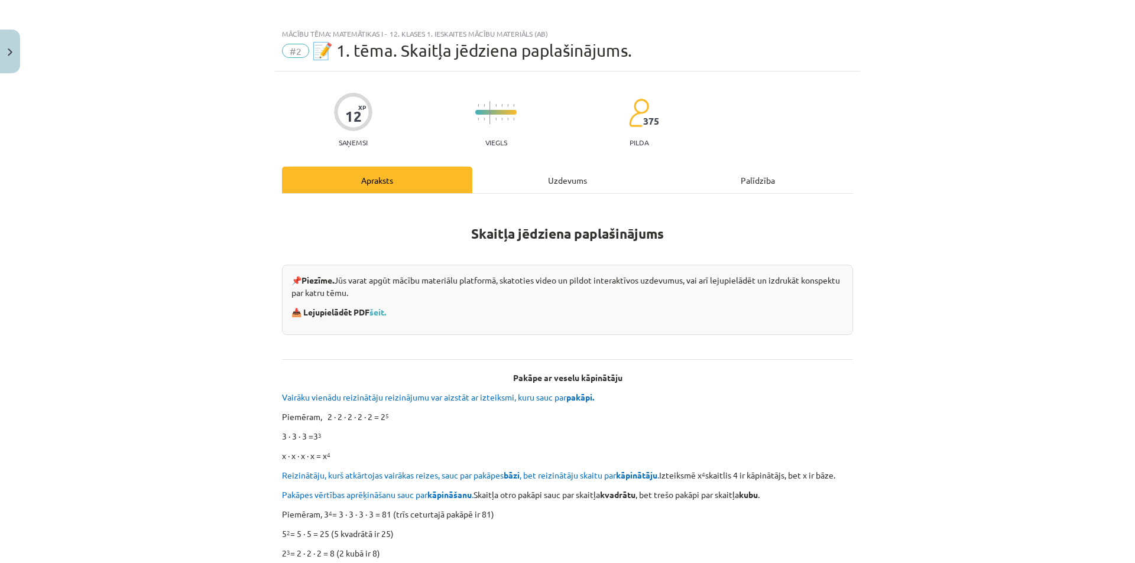
scroll to position [0, 0]
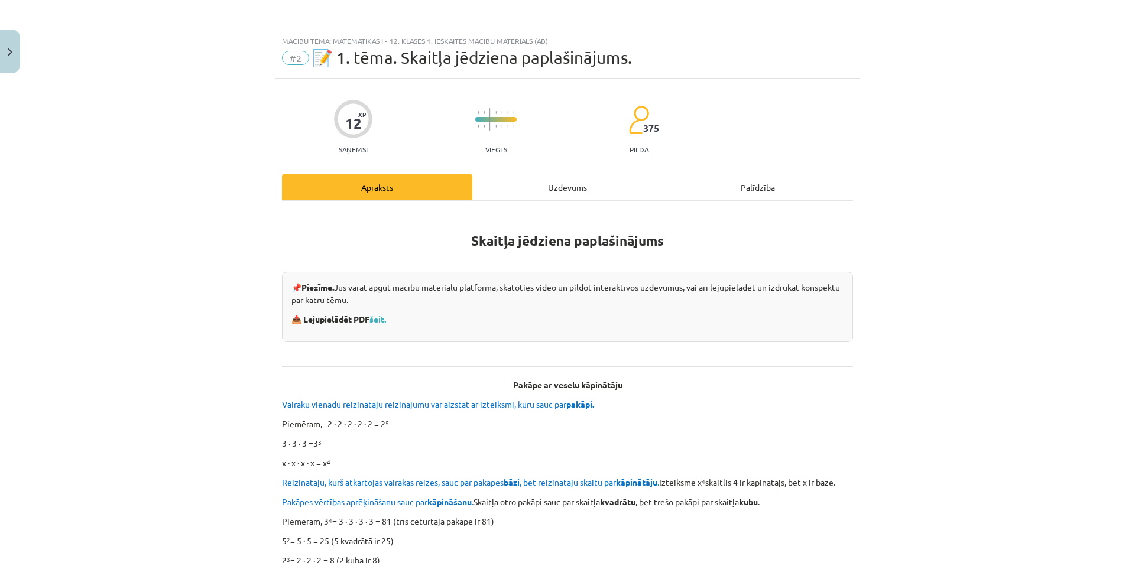
drag, startPoint x: 149, startPoint y: 329, endPoint x: 232, endPoint y: 326, distance: 82.8
click at [150, 329] on div "Mācību tēma: Matemātikas i - 12. klases 1. ieskaites mācību materiāls (ab) #2 📝…" at bounding box center [567, 281] width 1135 height 563
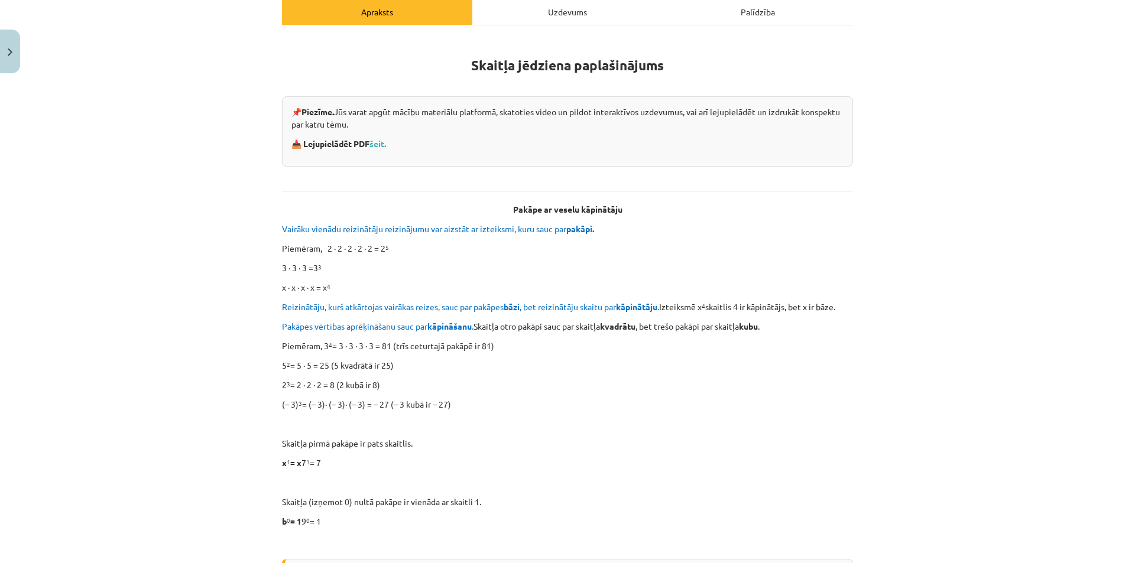
scroll to position [177, 0]
drag, startPoint x: 320, startPoint y: 343, endPoint x: 329, endPoint y: 342, distance: 8.5
click at [329, 342] on p "Piemēram, 3 4 = 3 ∙ 3 ∙ 3 ∙ 3 = 81 (trīs ceturtajā pakāpē ir 81)" at bounding box center [567, 344] width 571 height 12
drag, startPoint x: 342, startPoint y: 342, endPoint x: 501, endPoint y: 346, distance: 159.7
click at [501, 346] on p "Piemēram, 3 4 = 3 ∙ 3 ∙ 3 ∙ 3 = 81 (trīs ceturtajā pakāpē ir 81)" at bounding box center [567, 344] width 571 height 12
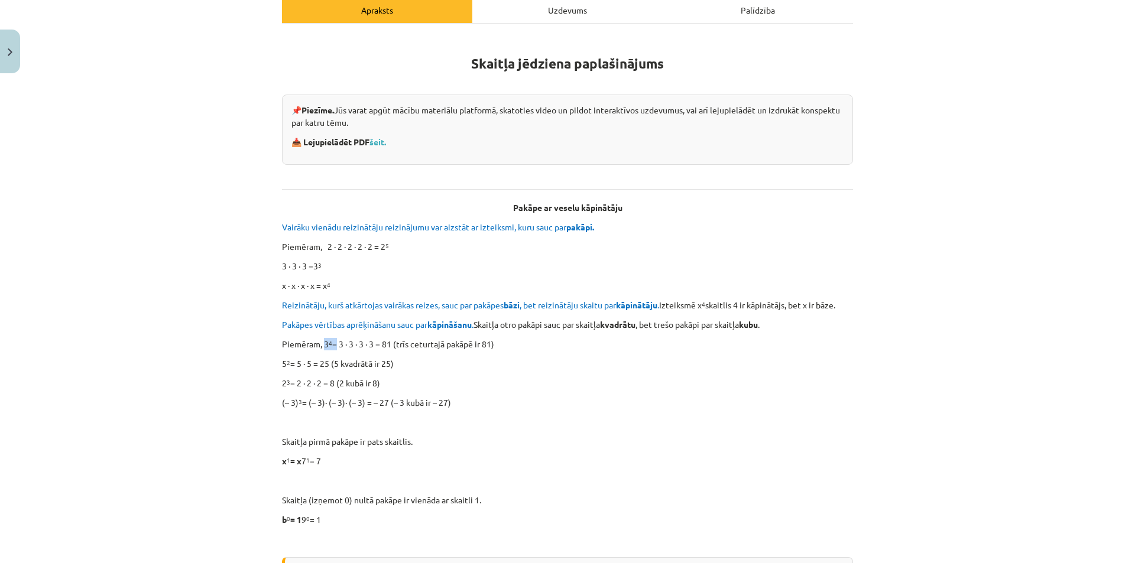
click at [501, 346] on p "Piemēram, 3 4 = 3 ∙ 3 ∙ 3 ∙ 3 = 81 (trīs ceturtajā pakāpē ir 81)" at bounding box center [567, 344] width 571 height 12
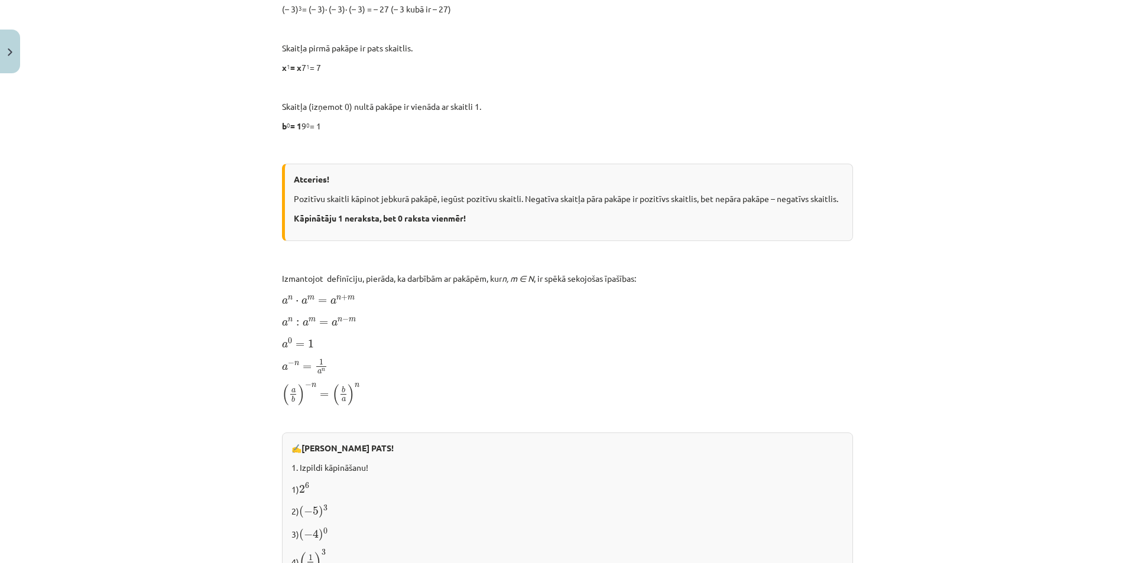
scroll to position [591, 0]
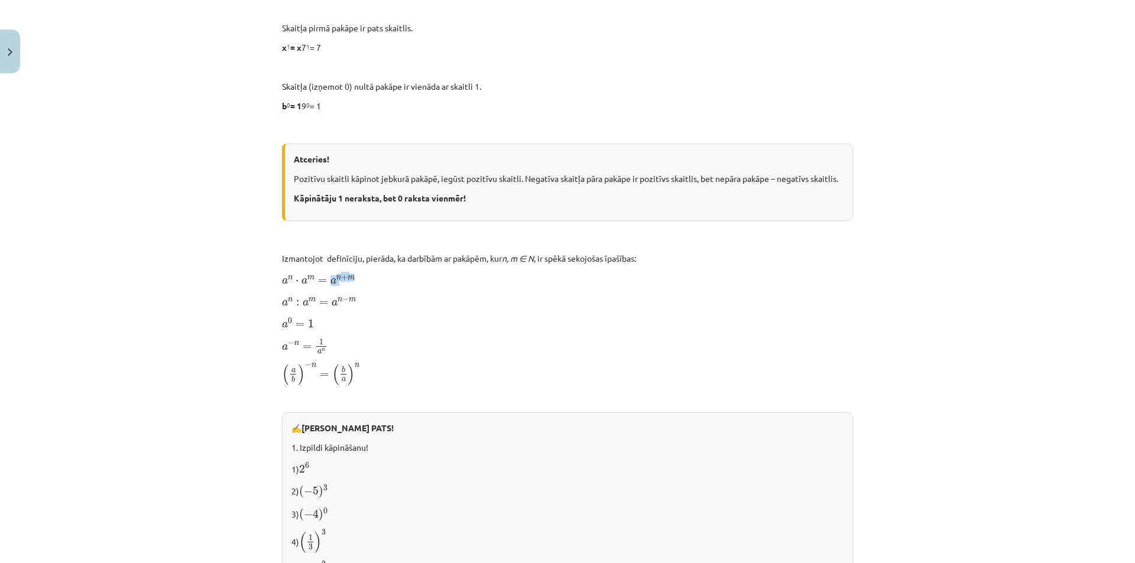
drag, startPoint x: 355, startPoint y: 277, endPoint x: 326, endPoint y: 277, distance: 29.6
click at [326, 277] on p "a n ⋅ a m = a n + m a n ⋅ a m = a n + m" at bounding box center [567, 279] width 571 height 15
drag, startPoint x: 283, startPoint y: 298, endPoint x: 366, endPoint y: 301, distance: 83.4
click at [366, 301] on div "12 XP Saņemsi Viegls 375 pilda Apraksts Uzdevums Palīdzība Skaitļa jēdziena pap…" at bounding box center [567, 274] width 585 height 1574
drag, startPoint x: 366, startPoint y: 301, endPoint x: 319, endPoint y: 320, distance: 51.2
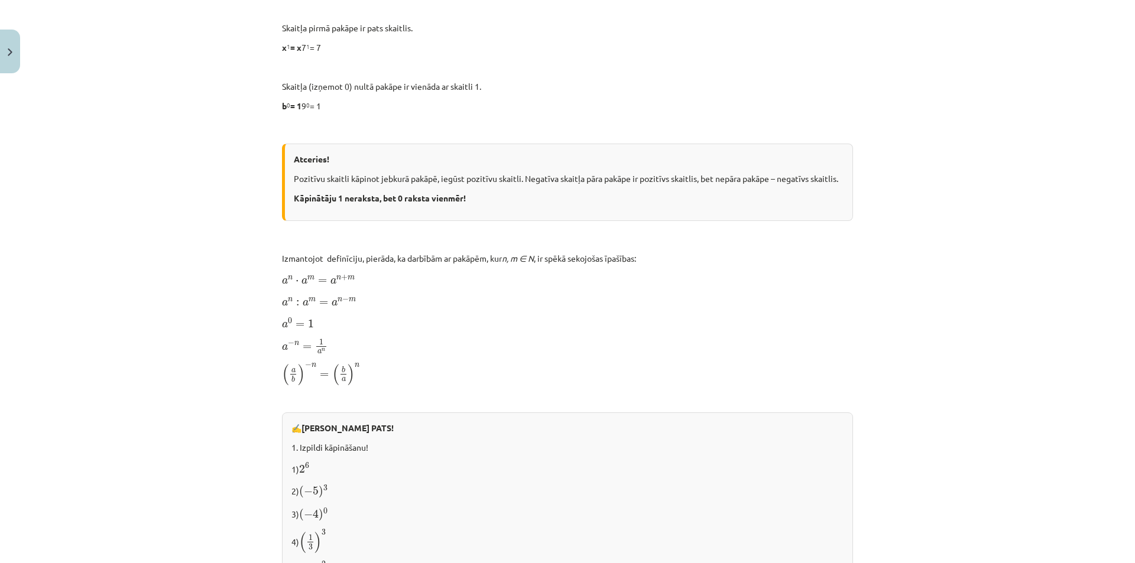
click at [365, 303] on p "a n : a m = a n − m a n : a m = a n − m" at bounding box center [567, 301] width 571 height 15
drag, startPoint x: 315, startPoint y: 322, endPoint x: 269, endPoint y: 326, distance: 46.2
click at [269, 326] on div "Mācību tēma: Matemātikas i - 12. klases 1. ieskaites mācību materiāls (ab) #2 📝…" at bounding box center [567, 281] width 1135 height 563
drag, startPoint x: 274, startPoint y: 343, endPoint x: 332, endPoint y: 346, distance: 58.0
click at [332, 346] on div "12 XP Saņemsi Viegls 375 pilda Apraksts Uzdevums Palīdzība Skaitļa jēdziena pap…" at bounding box center [567, 274] width 585 height 1574
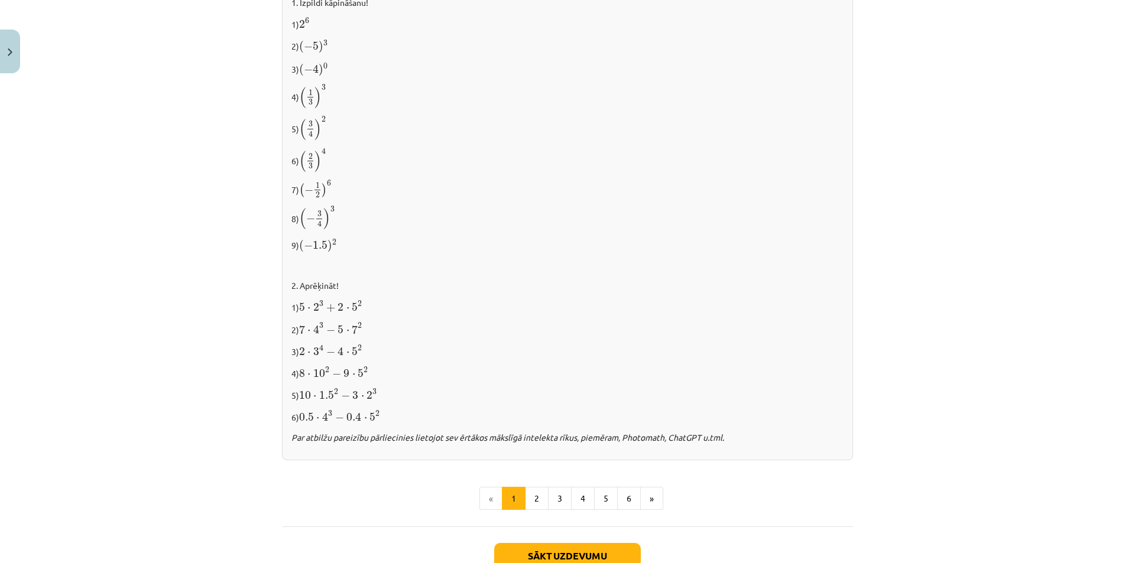
scroll to position [1057, 0]
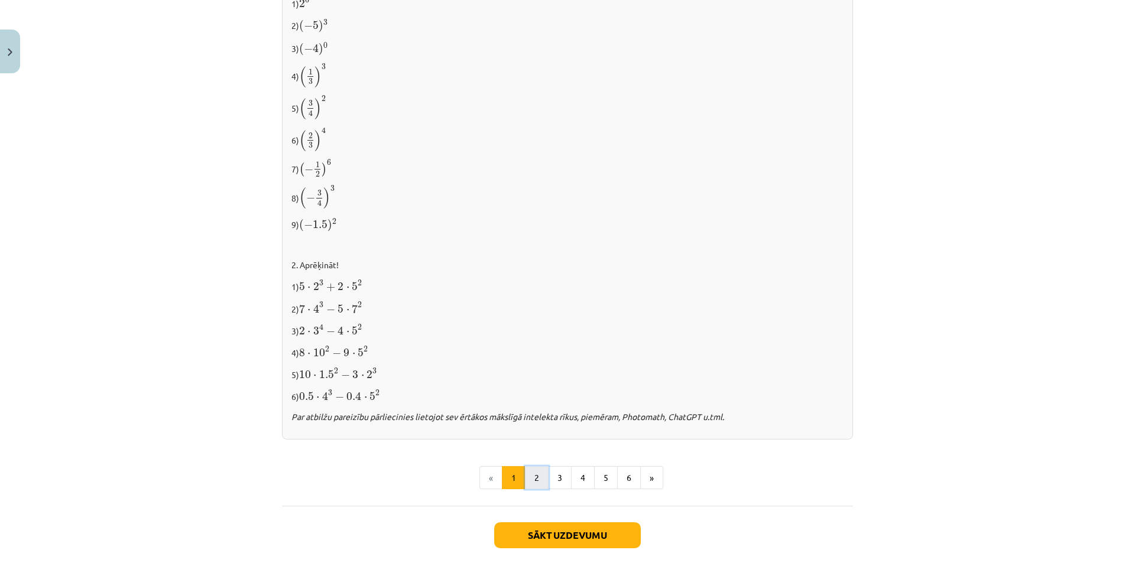
click at [526, 471] on button "2" at bounding box center [537, 478] width 24 height 24
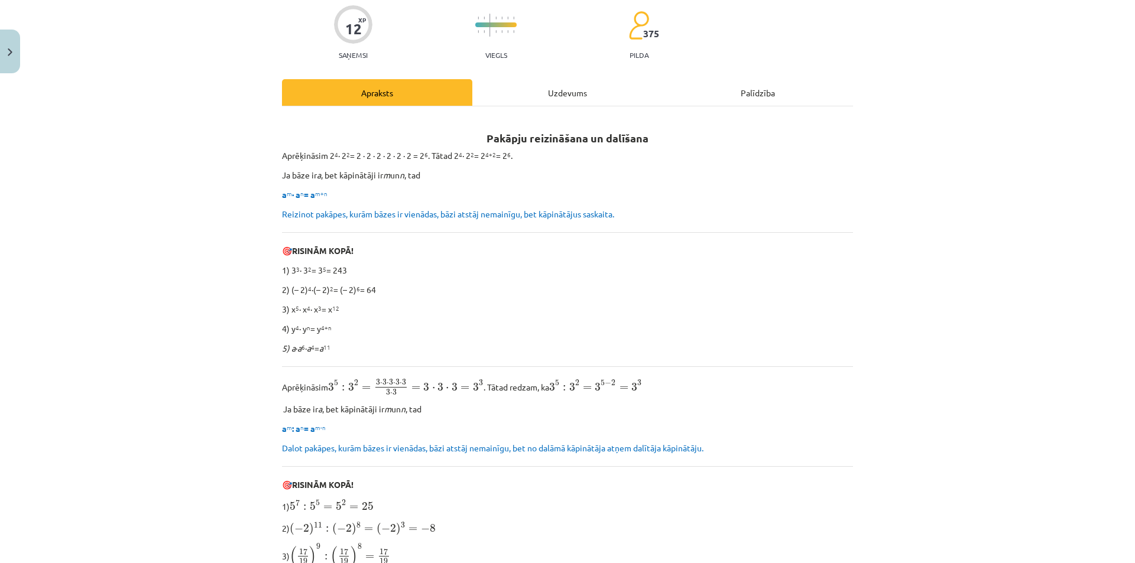
scroll to position [93, 0]
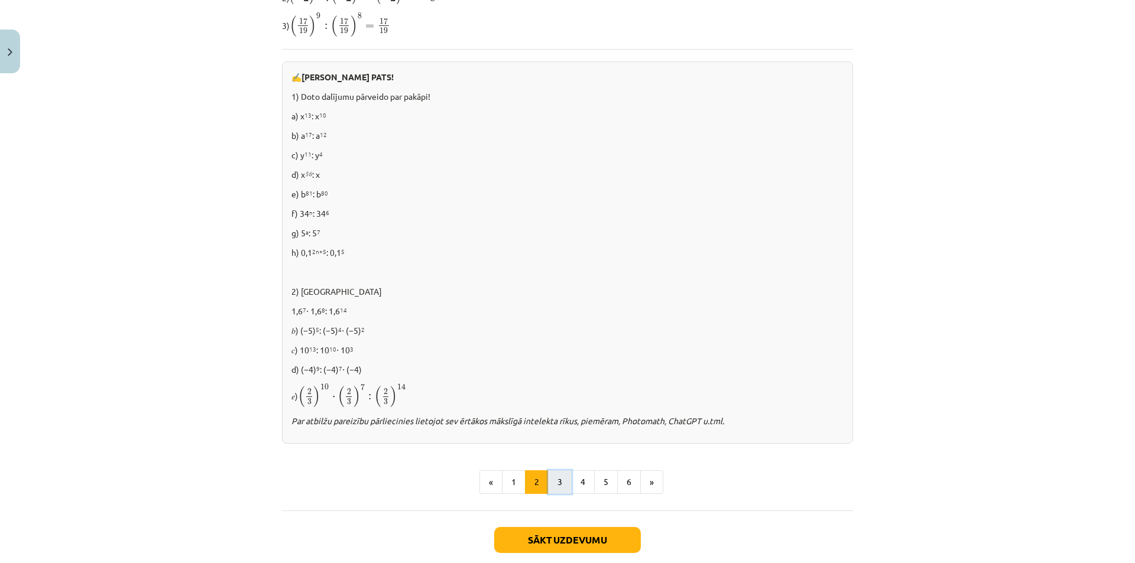
click at [555, 485] on button "3" at bounding box center [560, 483] width 24 height 24
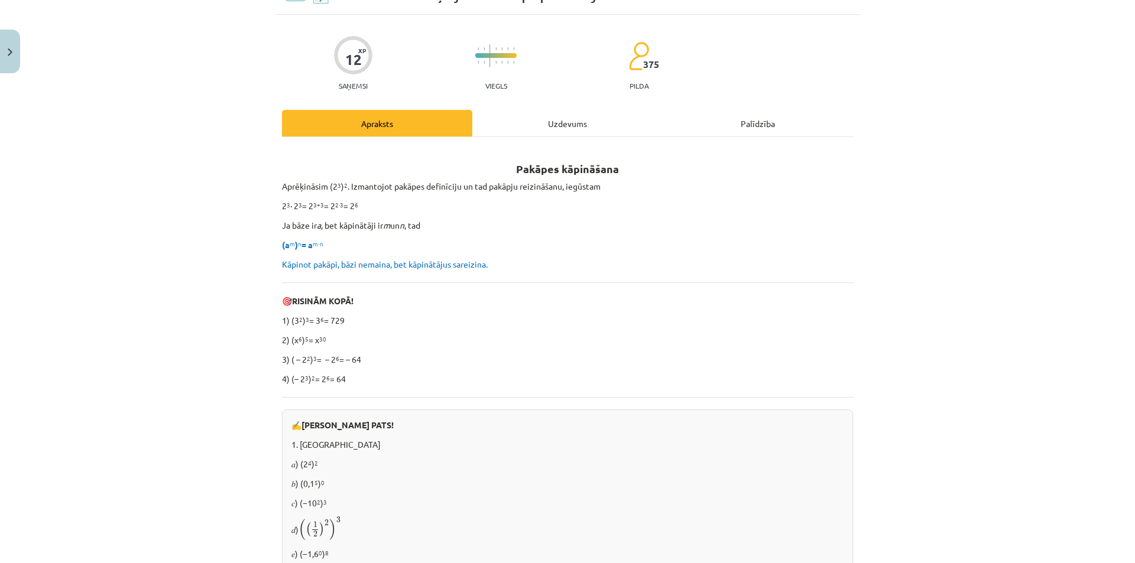
scroll to position [34, 0]
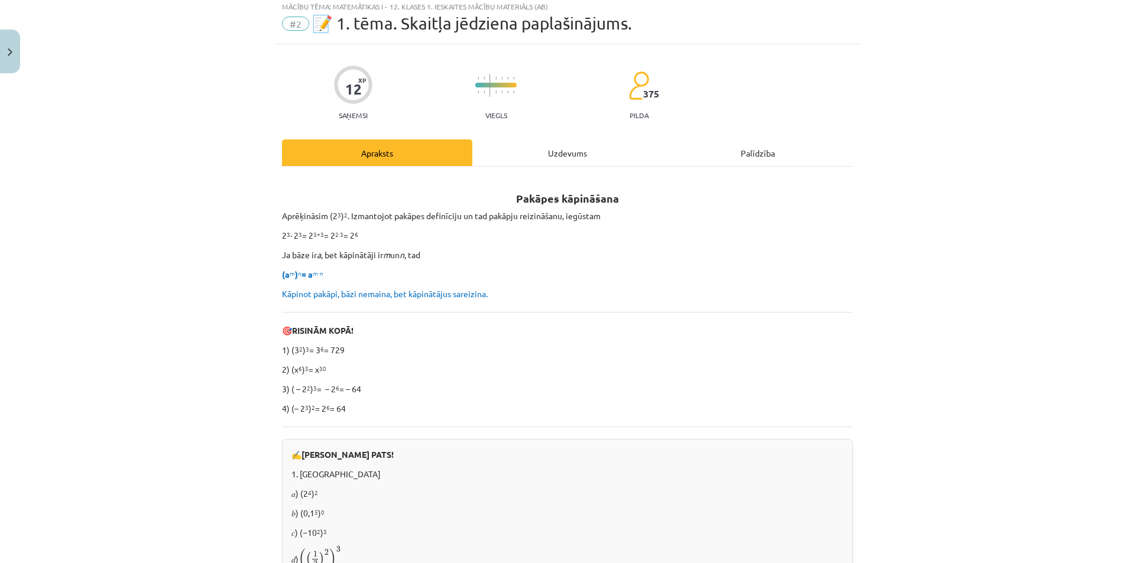
drag, startPoint x: 555, startPoint y: 484, endPoint x: 537, endPoint y: 475, distance: 20.1
click at [537, 475] on p "1. [GEOGRAPHIC_DATA]" at bounding box center [567, 474] width 552 height 12
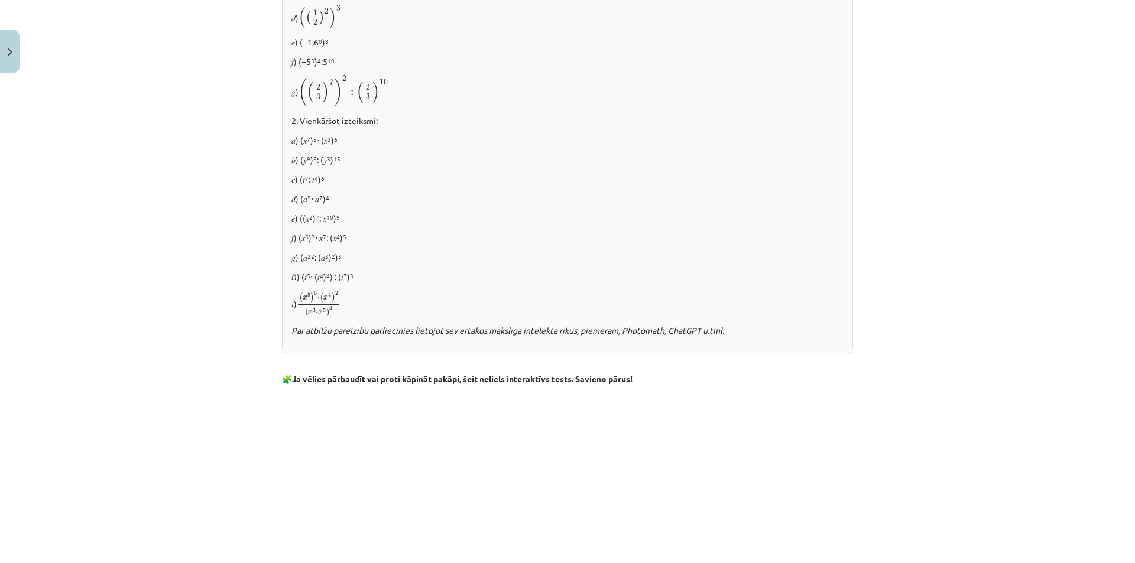
scroll to position [507, 0]
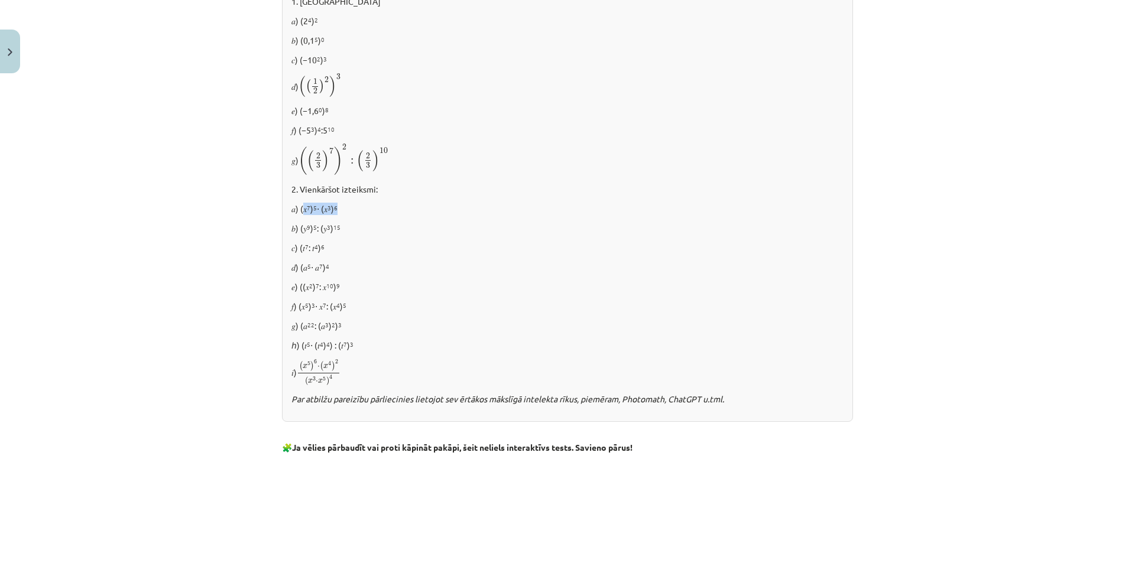
drag, startPoint x: 298, startPoint y: 206, endPoint x: 340, endPoint y: 208, distance: 42.0
click at [340, 208] on p "𝑎) (𝑥 7 ) 5 ⋅ (𝑥 3 ) 6" at bounding box center [567, 209] width 552 height 12
drag, startPoint x: 297, startPoint y: 229, endPoint x: 355, endPoint y: 231, distance: 57.4
click at [355, 231] on p "𝑏) (𝑦 9 ) 5 : (𝑦 3 ) 15" at bounding box center [567, 228] width 552 height 12
drag, startPoint x: 355, startPoint y: 231, endPoint x: 351, endPoint y: 236, distance: 6.7
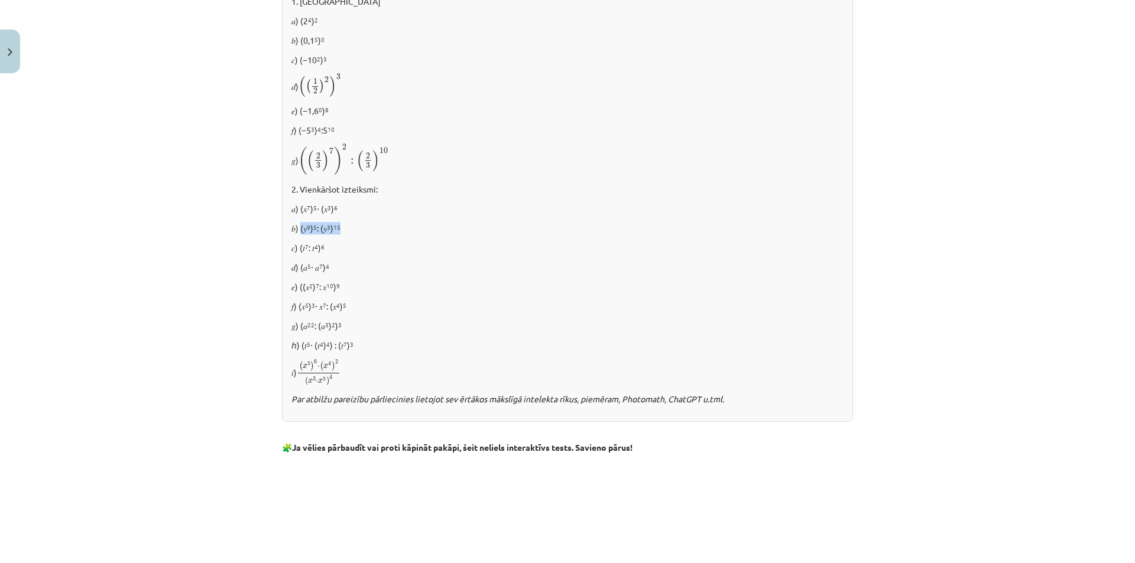
click at [355, 231] on p "𝑏) (𝑦 9 ) 5 : (𝑦 3 ) 15" at bounding box center [567, 228] width 552 height 12
drag, startPoint x: 328, startPoint y: 248, endPoint x: 343, endPoint y: 248, distance: 16.0
click at [341, 248] on p "𝑐) (𝑡 7 : 𝑡 4 ) 6" at bounding box center [567, 248] width 552 height 12
click at [359, 252] on p "𝑐) (𝑡 7 : 𝑡 4 ) 6" at bounding box center [567, 248] width 552 height 12
